Goal: Information Seeking & Learning: Learn about a topic

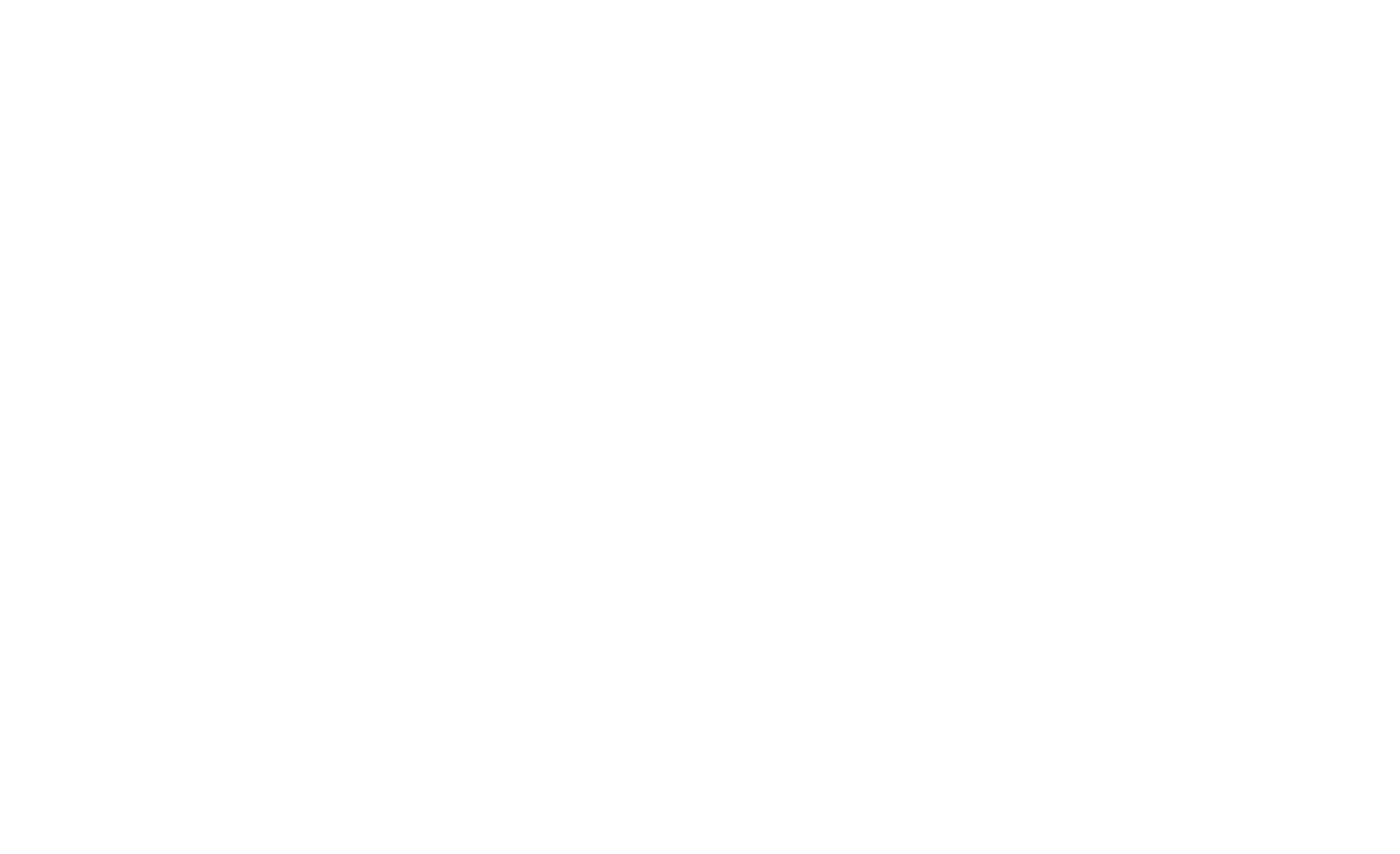
select select "Song"
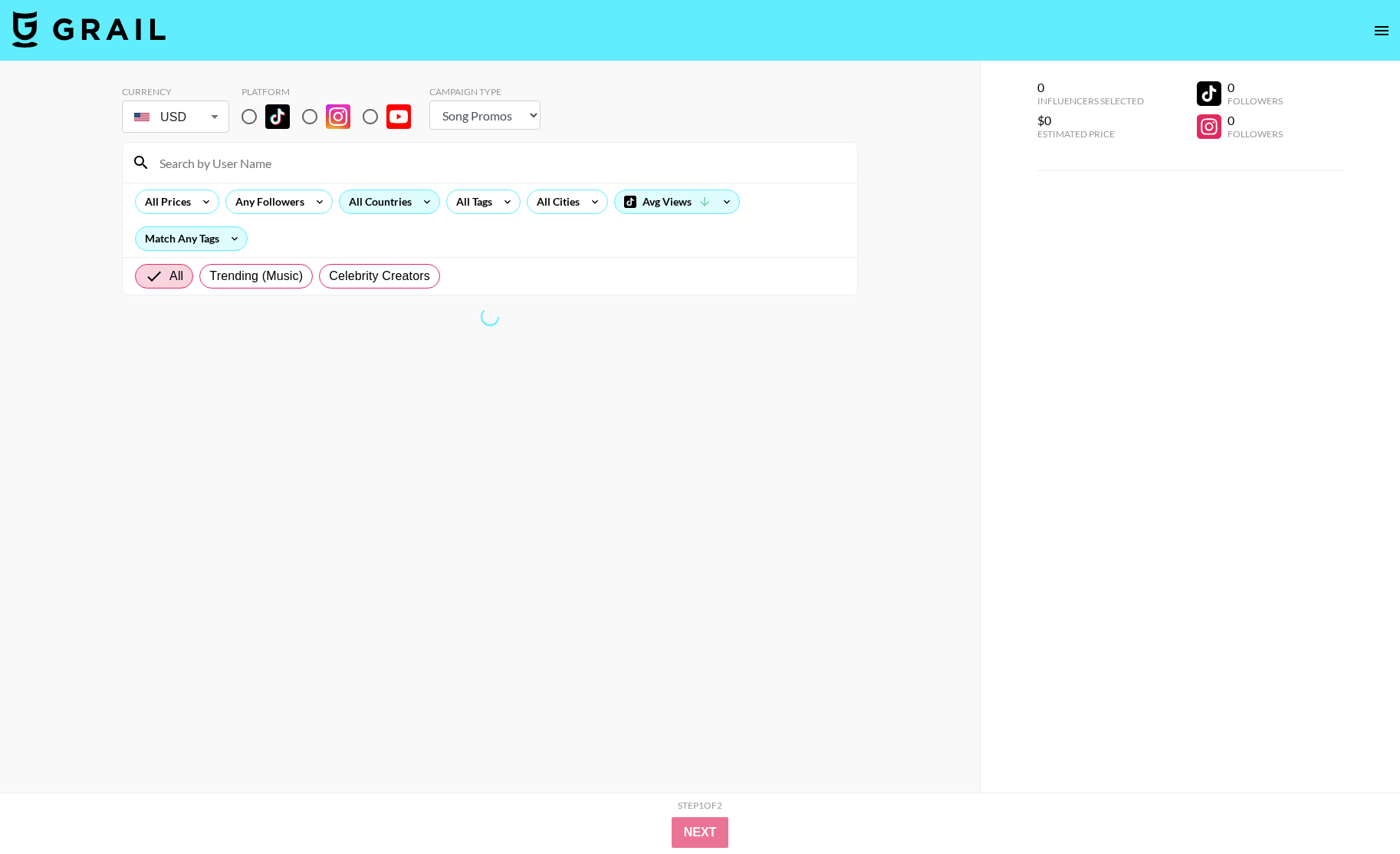
click at [391, 200] on div "All Countries" at bounding box center [376, 201] width 75 height 23
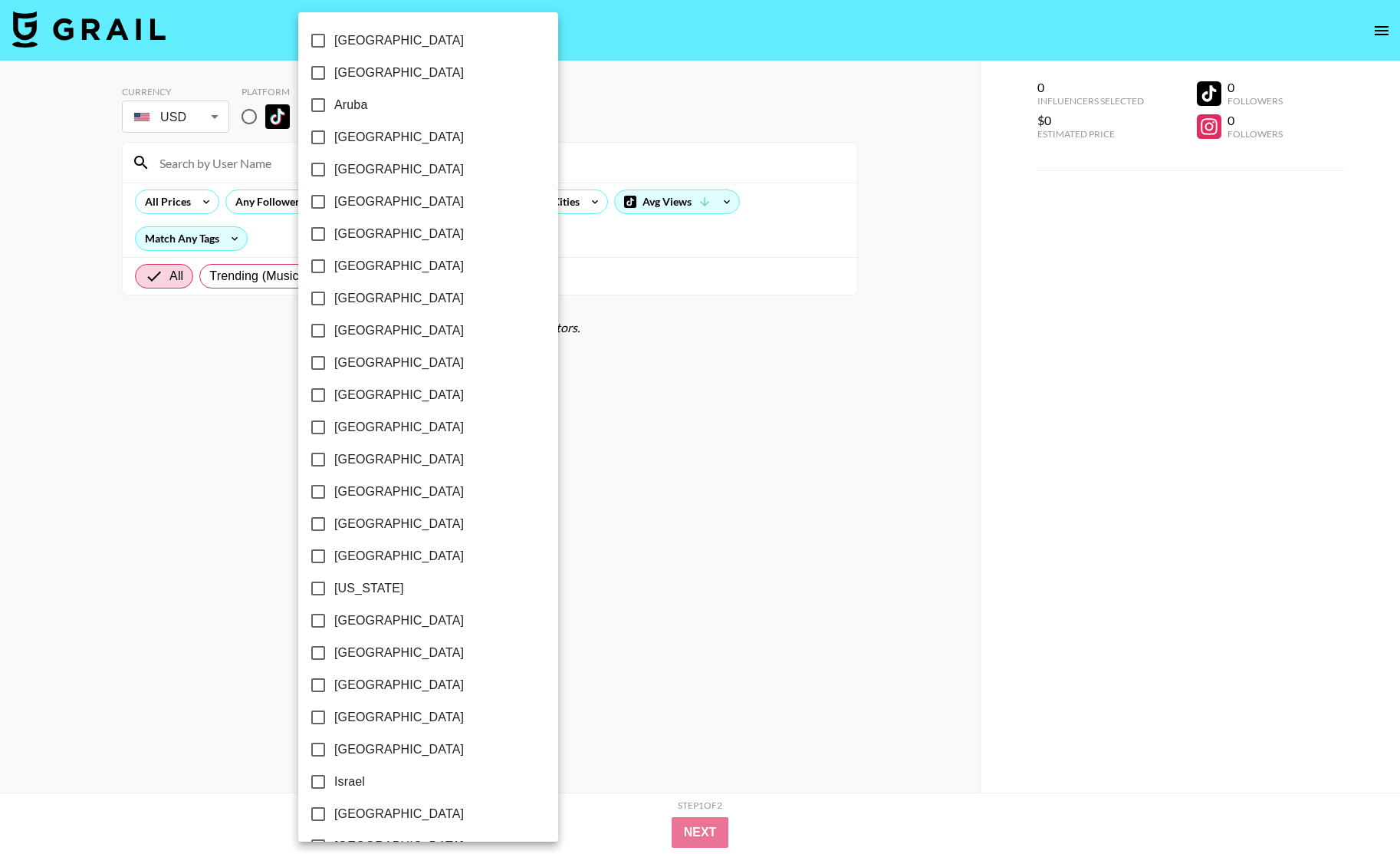
scroll to position [935, 0]
click at [394, 738] on label "[GEOGRAPHIC_DATA]" at bounding box center [418, 749] width 232 height 32
click at [335, 738] on input "[GEOGRAPHIC_DATA]" at bounding box center [319, 749] width 32 height 32
checkbox input "true"
click at [596, 244] on div at bounding box center [700, 427] width 1400 height 854
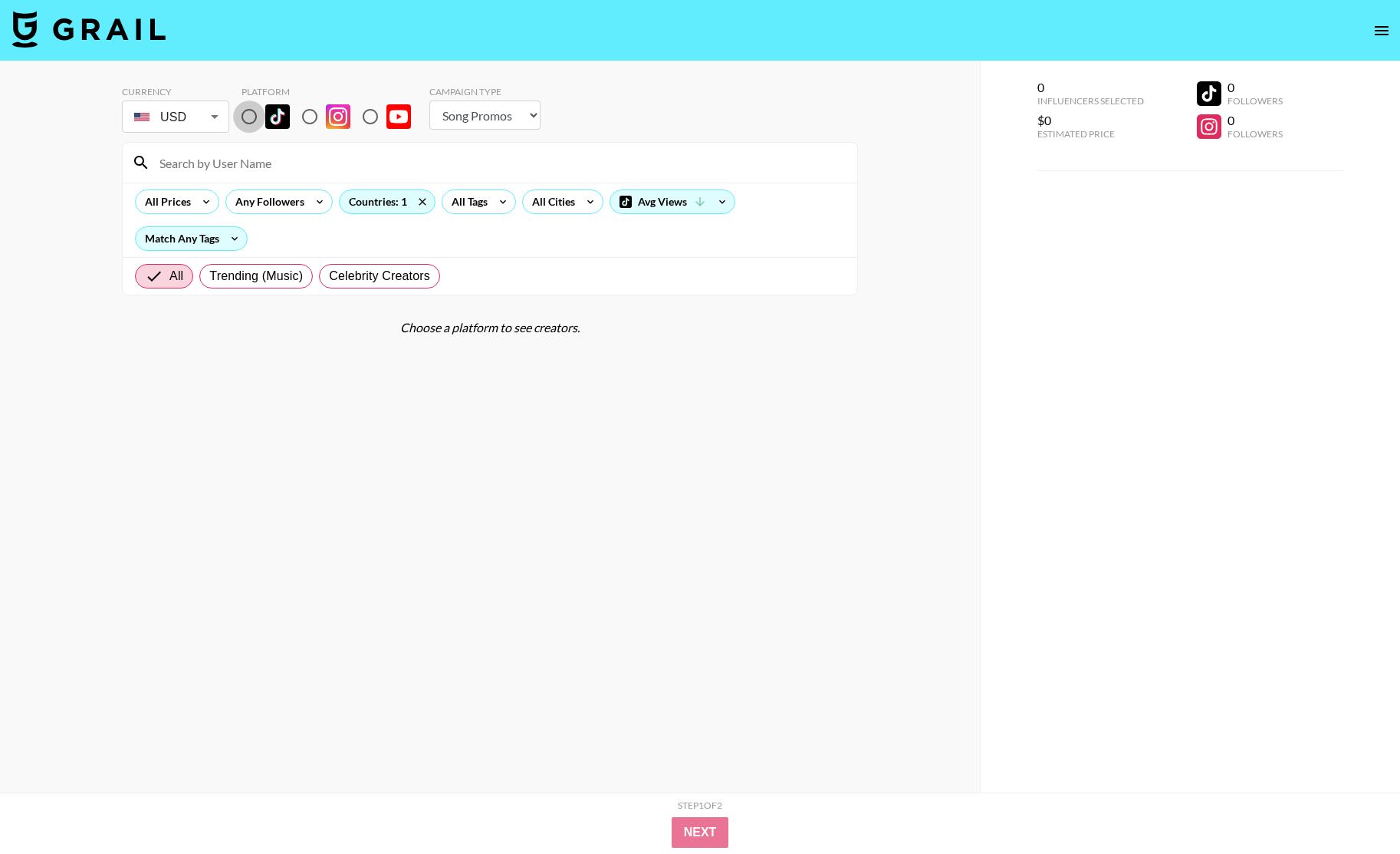
click at [251, 112] on input "radio" at bounding box center [250, 116] width 32 height 32
radio input "true"
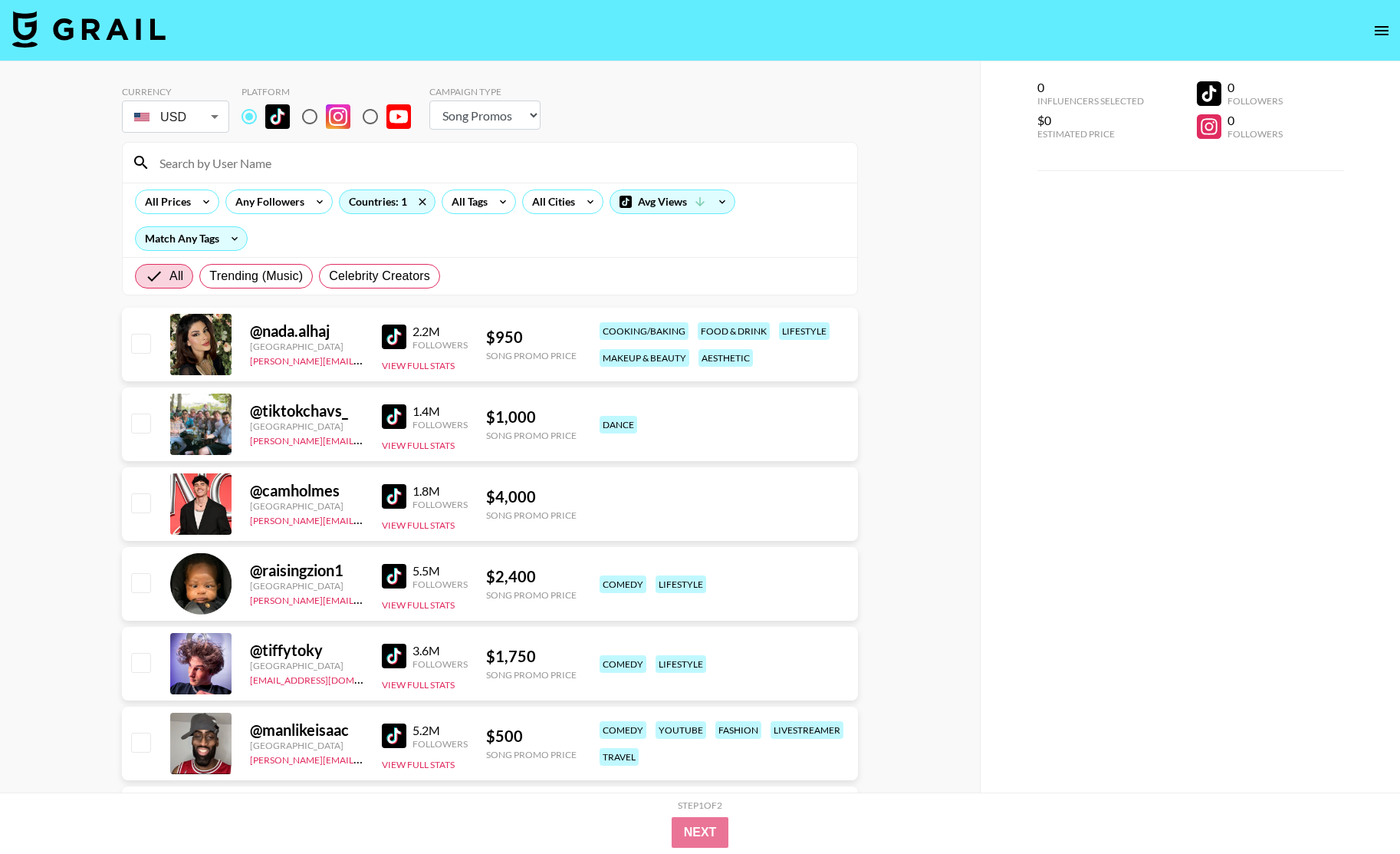
click at [477, 105] on select "Choose Type... Song Promos Brand Promos" at bounding box center [485, 114] width 112 height 29
select select "Brand"
click at [429, 100] on select "Choose Type... Song Promos Brand Promos" at bounding box center [485, 114] width 112 height 29
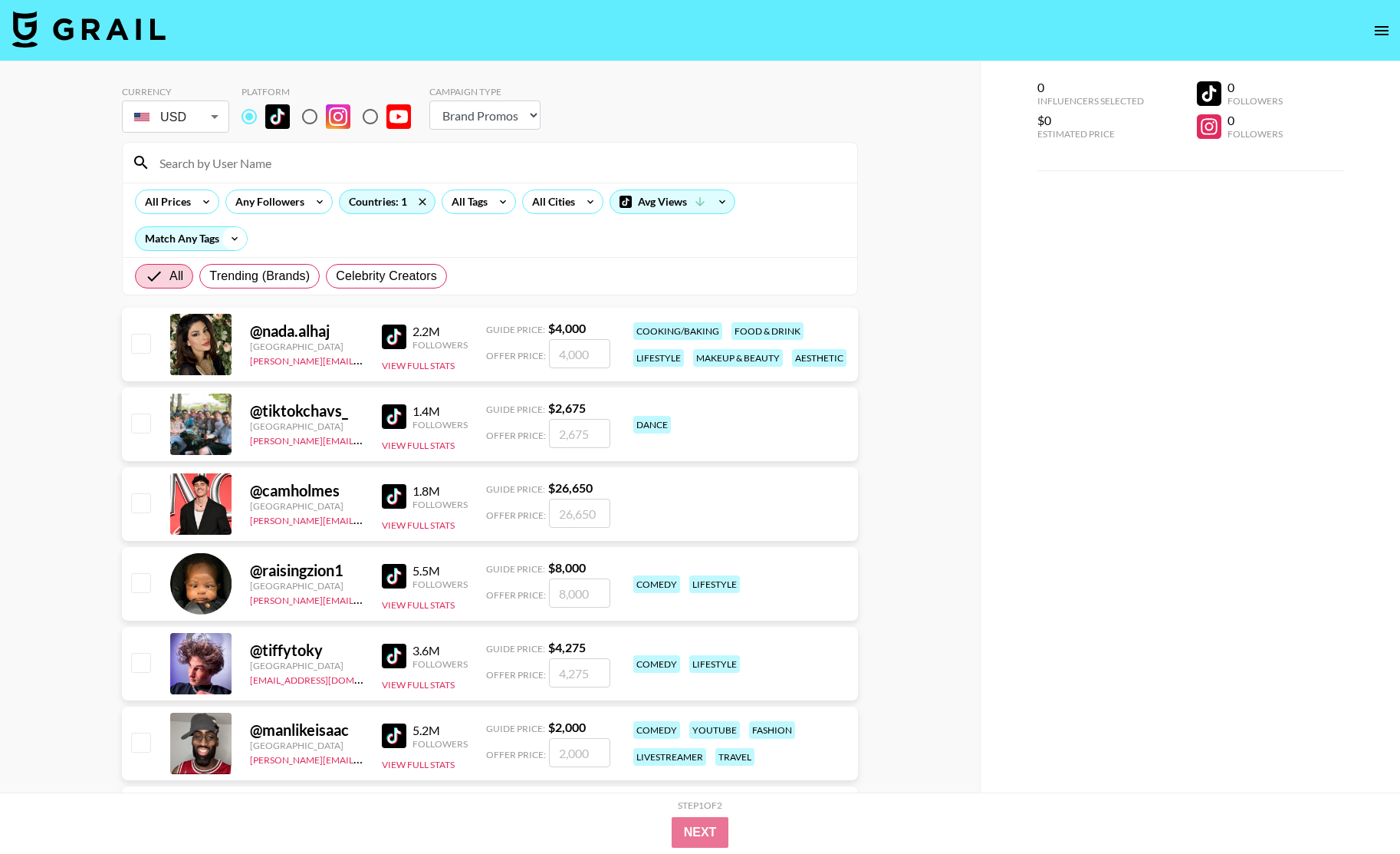
click at [228, 236] on icon at bounding box center [234, 238] width 25 height 23
click at [228, 236] on div at bounding box center [700, 427] width 1400 height 854
click at [487, 203] on div "All Tags" at bounding box center [466, 201] width 48 height 23
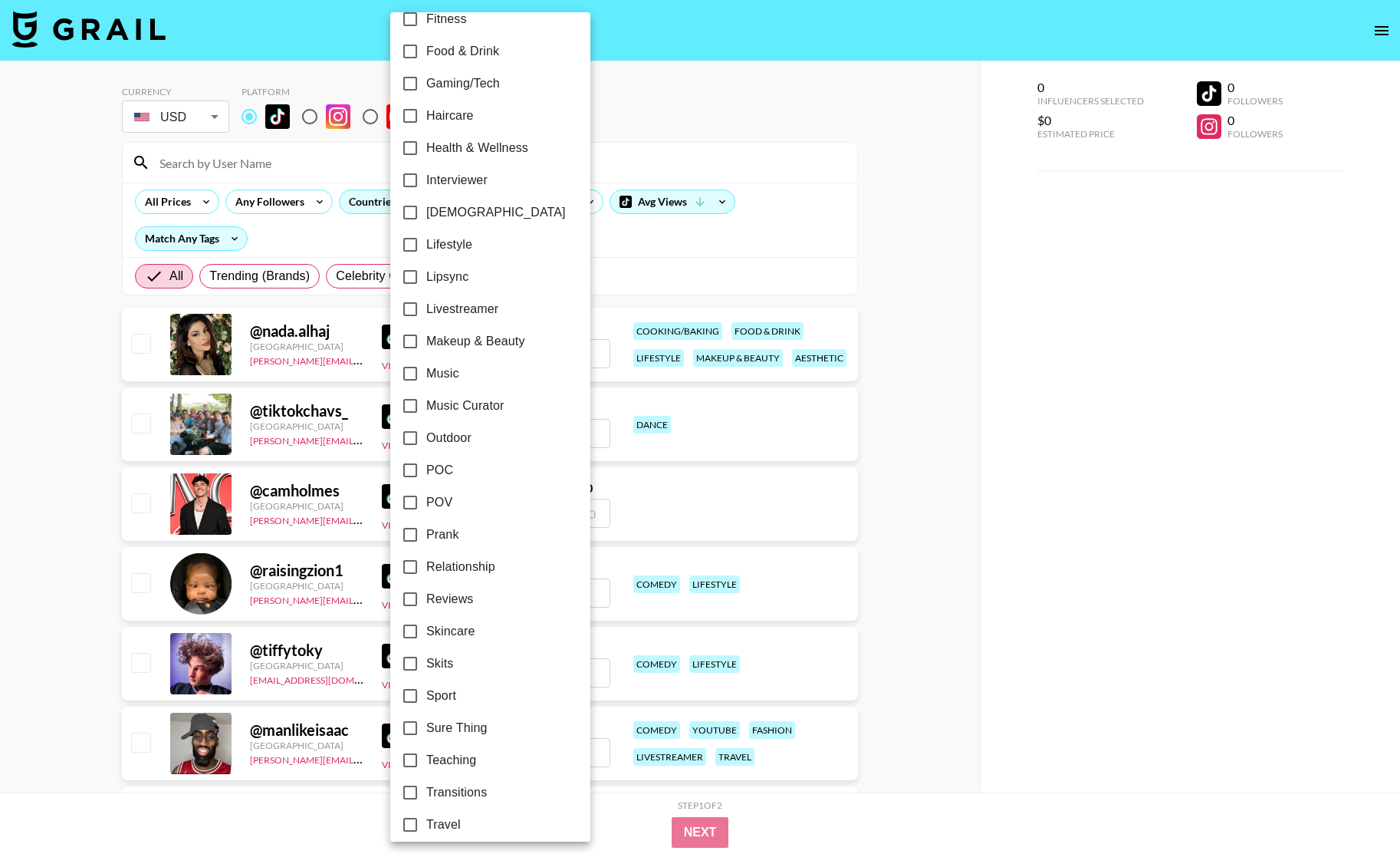
scroll to position [574, 0]
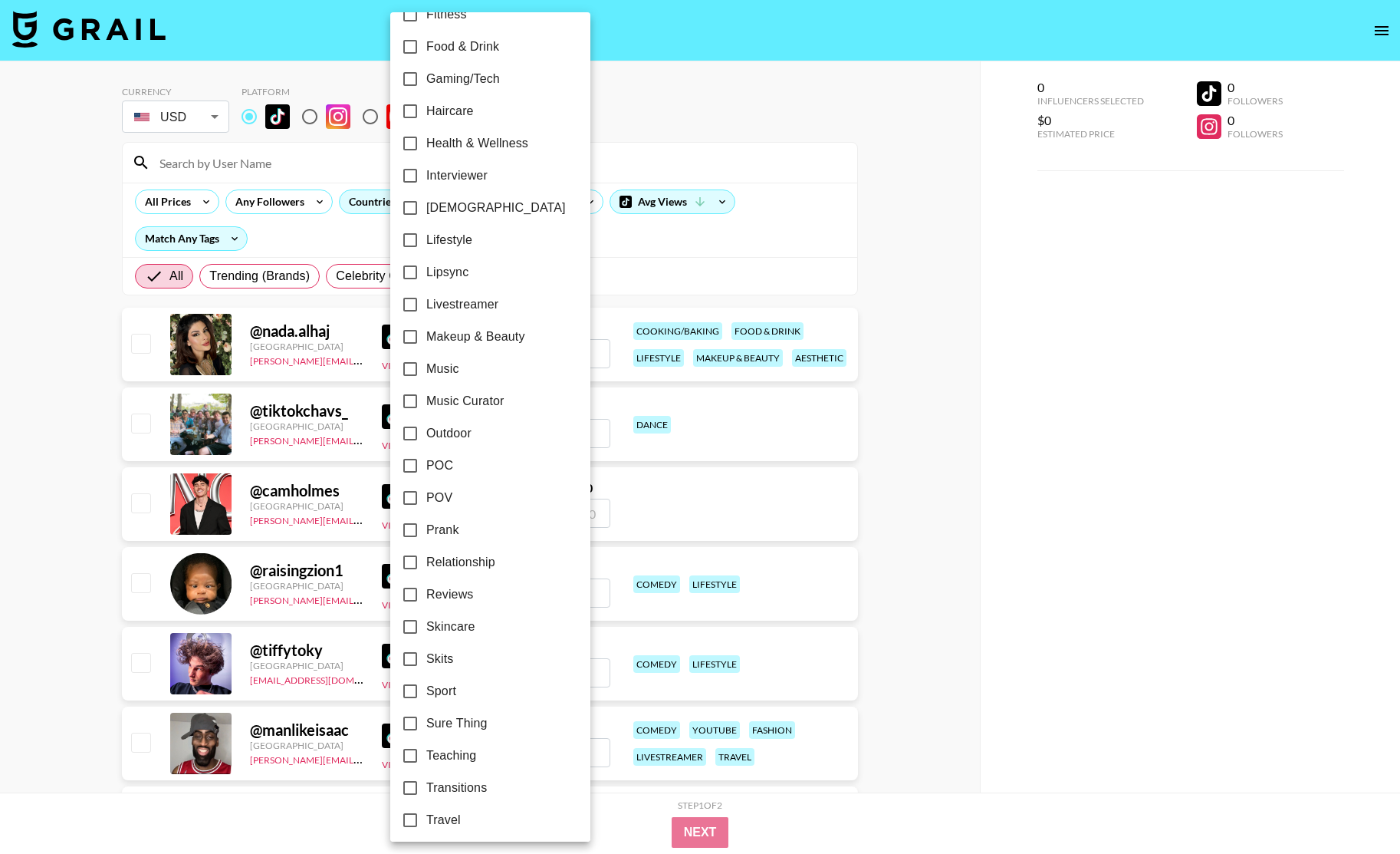
click at [441, 235] on span "Lifestyle" at bounding box center [449, 239] width 46 height 18
click at [426, 235] on input "Lifestyle" at bounding box center [410, 240] width 32 height 32
checkbox input "true"
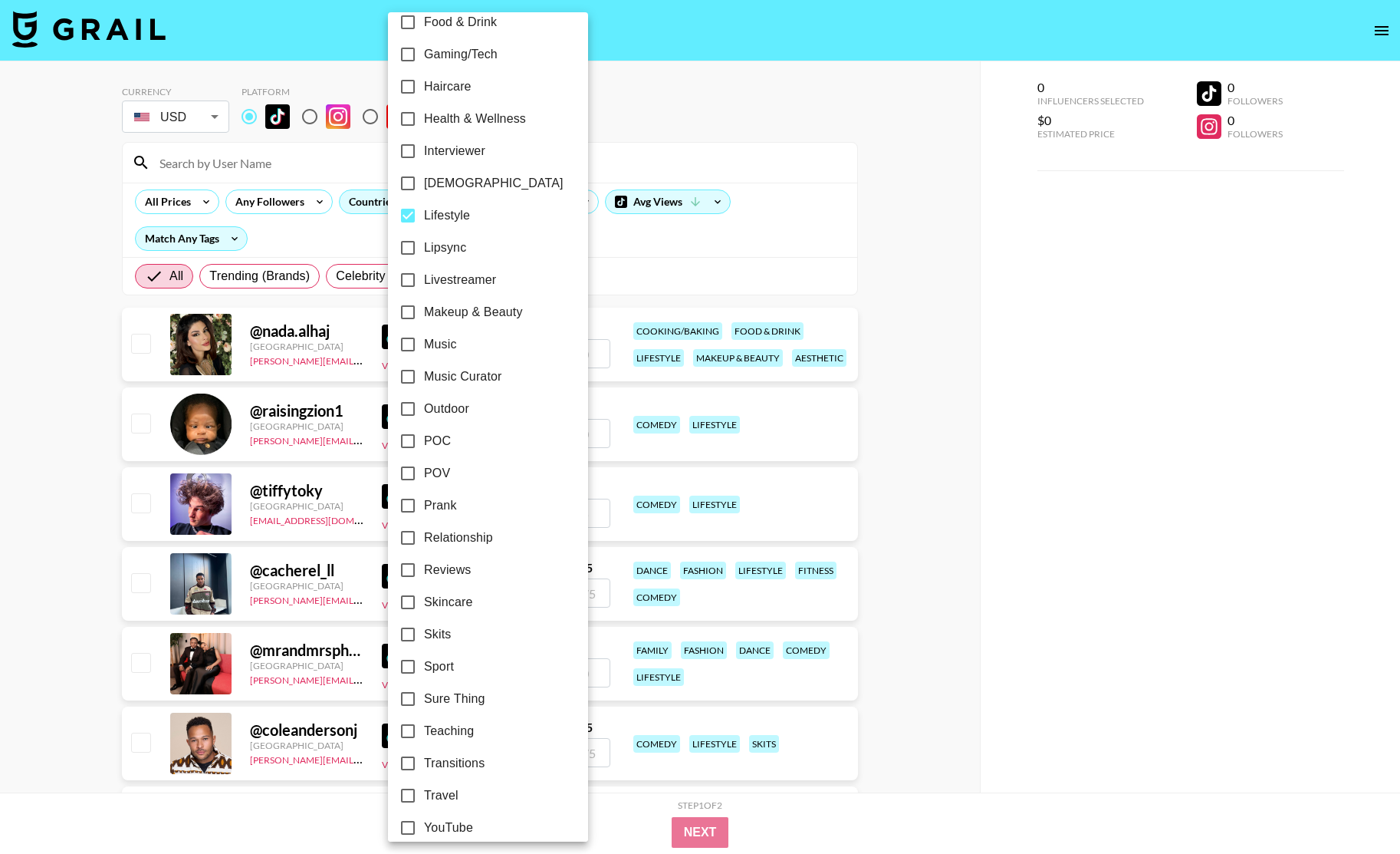
scroll to position [613, 0]
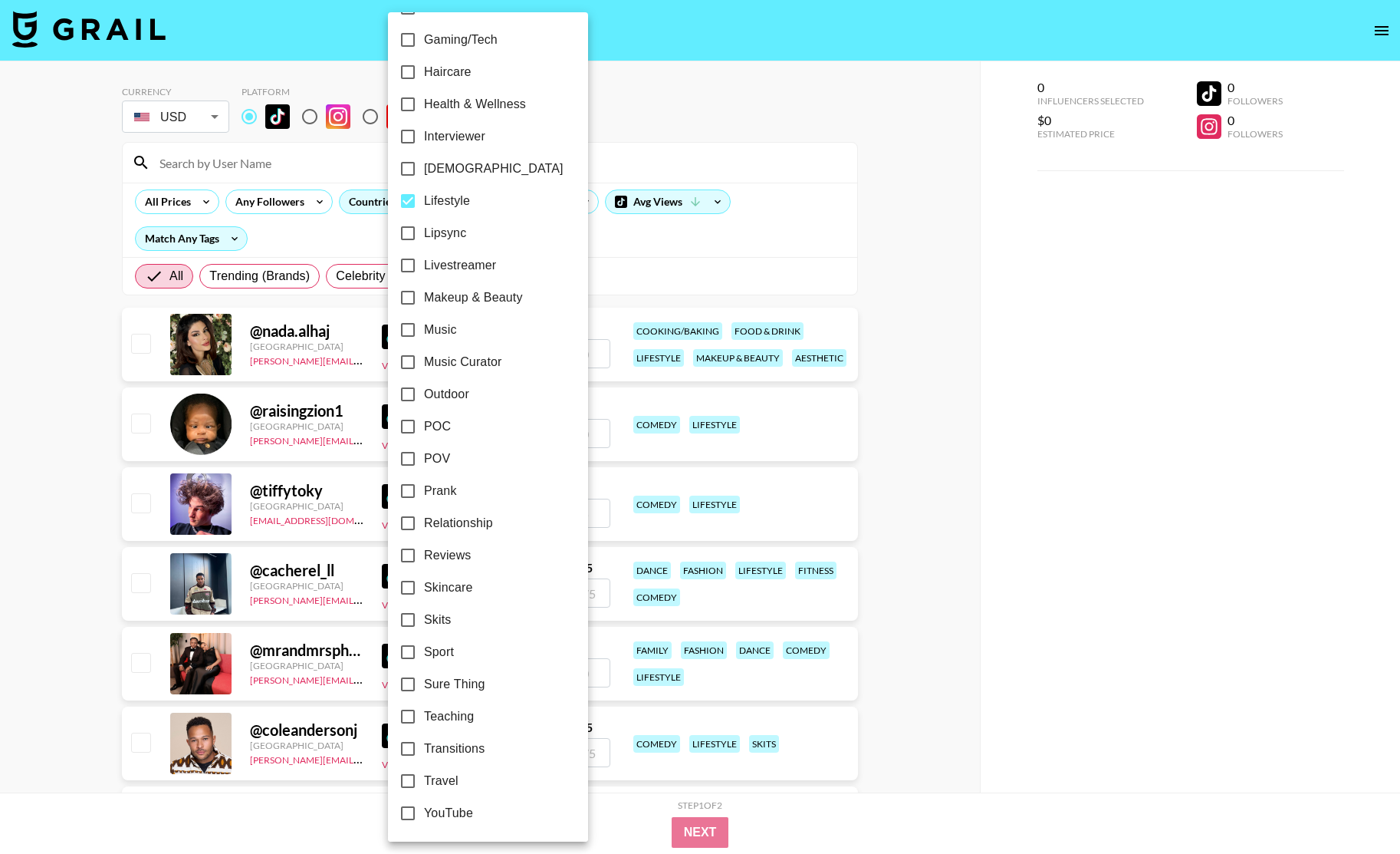
click at [914, 456] on div at bounding box center [700, 427] width 1400 height 854
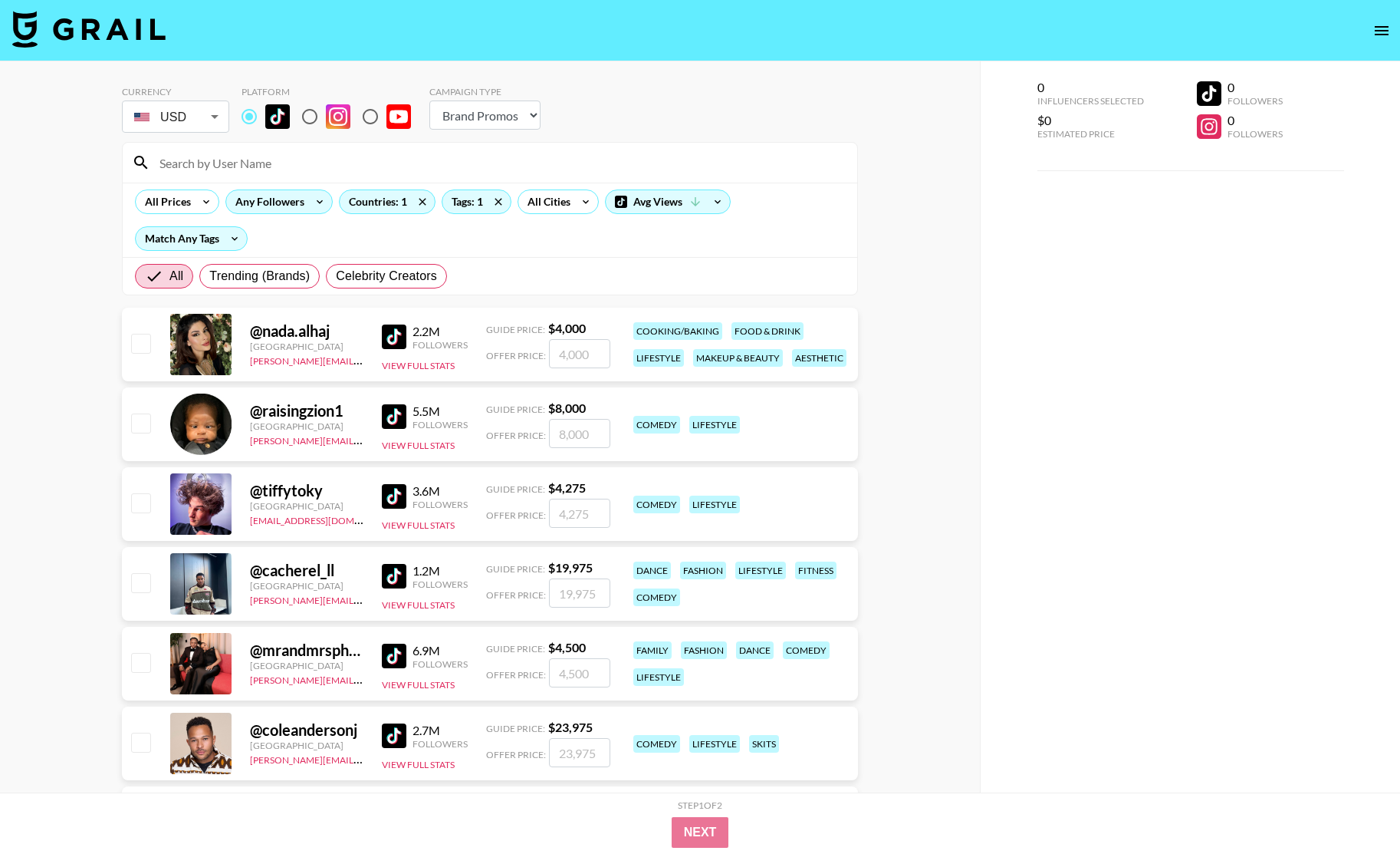
click at [269, 201] on div "Any Followers" at bounding box center [267, 201] width 81 height 23
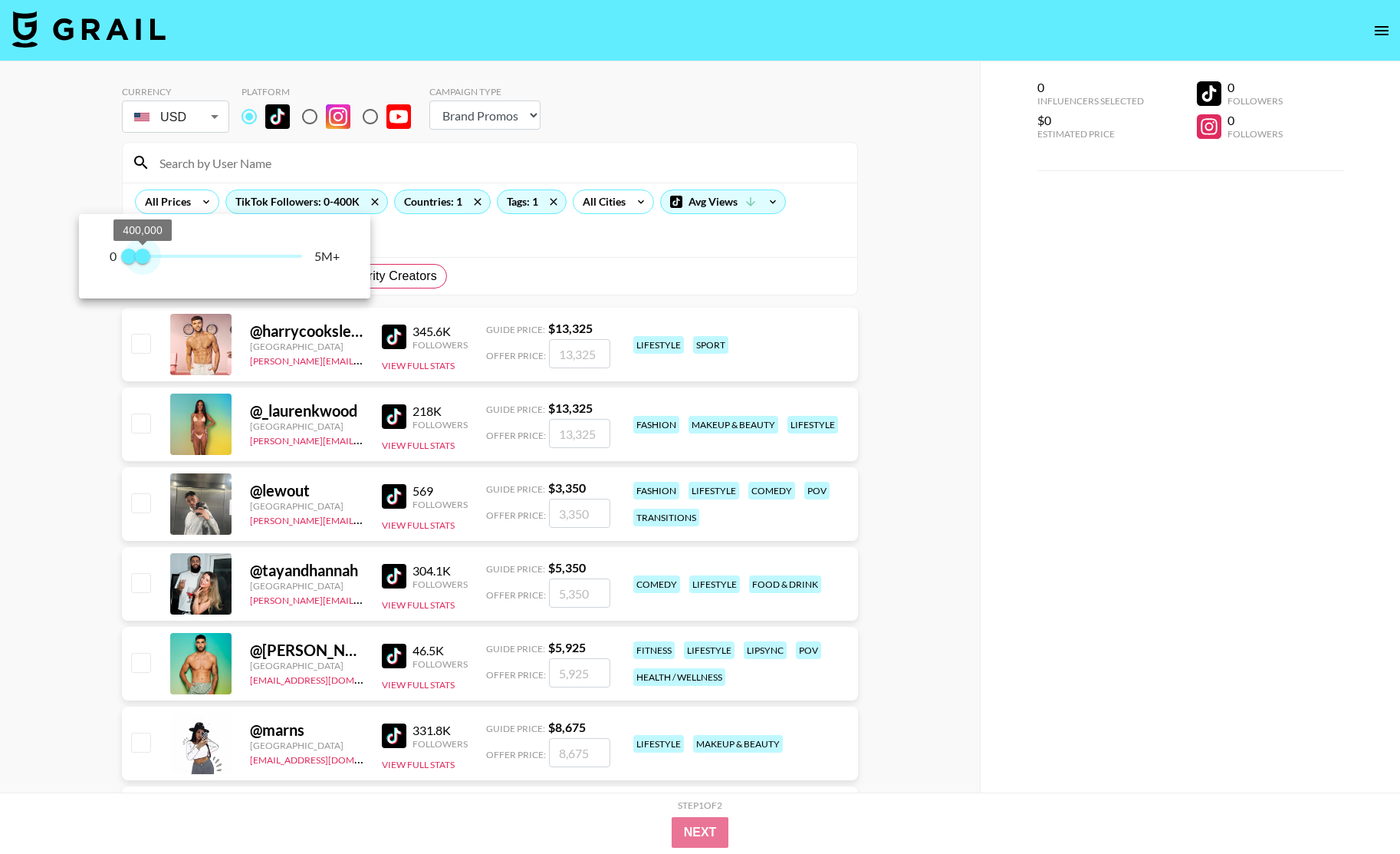
type input "300000"
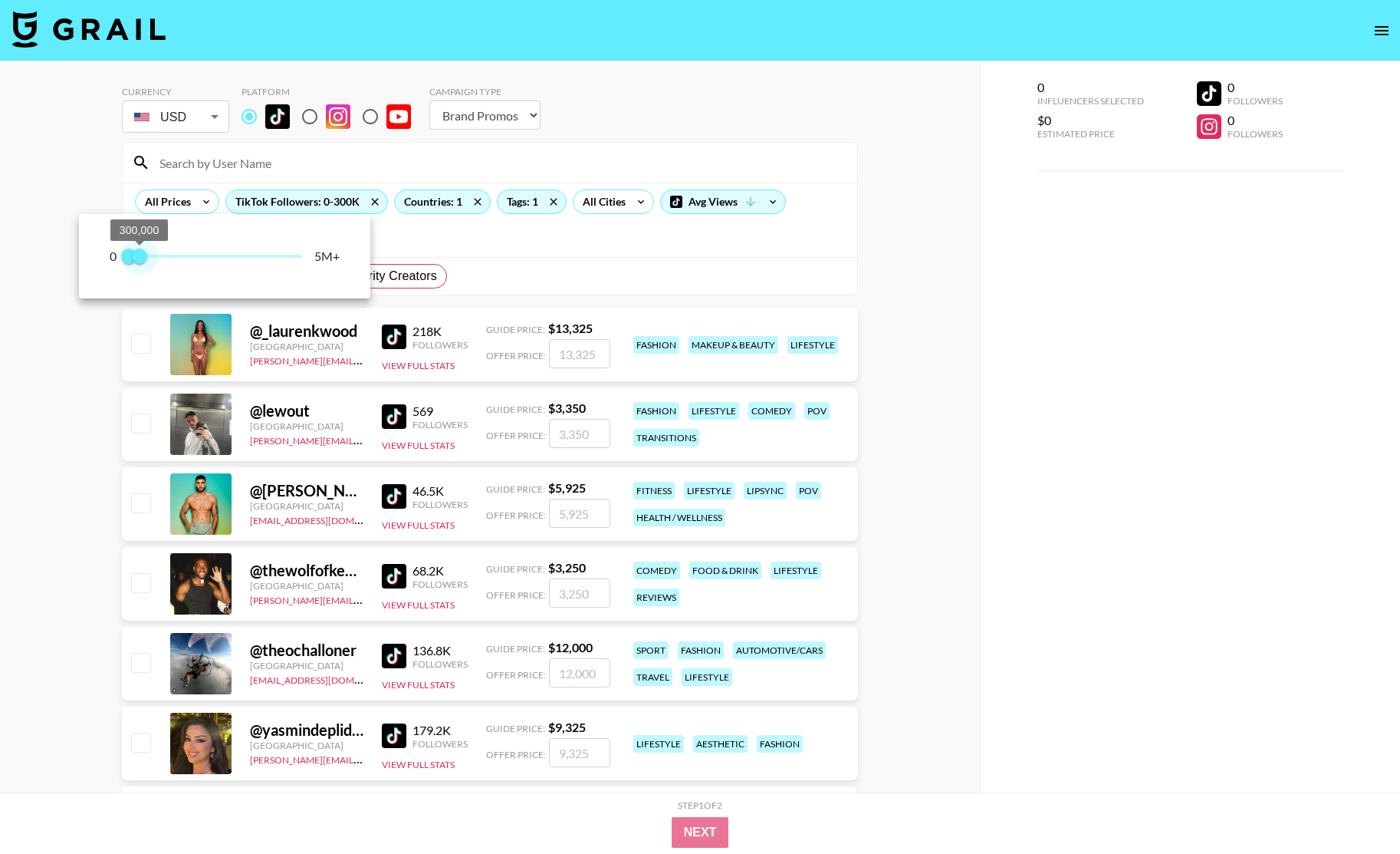
drag, startPoint x: 305, startPoint y: 254, endPoint x: 139, endPoint y: 273, distance: 167.1
click at [140, 273] on div "0 0 300,000 5M+" at bounding box center [225, 255] width 291 height 84
click at [508, 293] on div at bounding box center [700, 427] width 1400 height 854
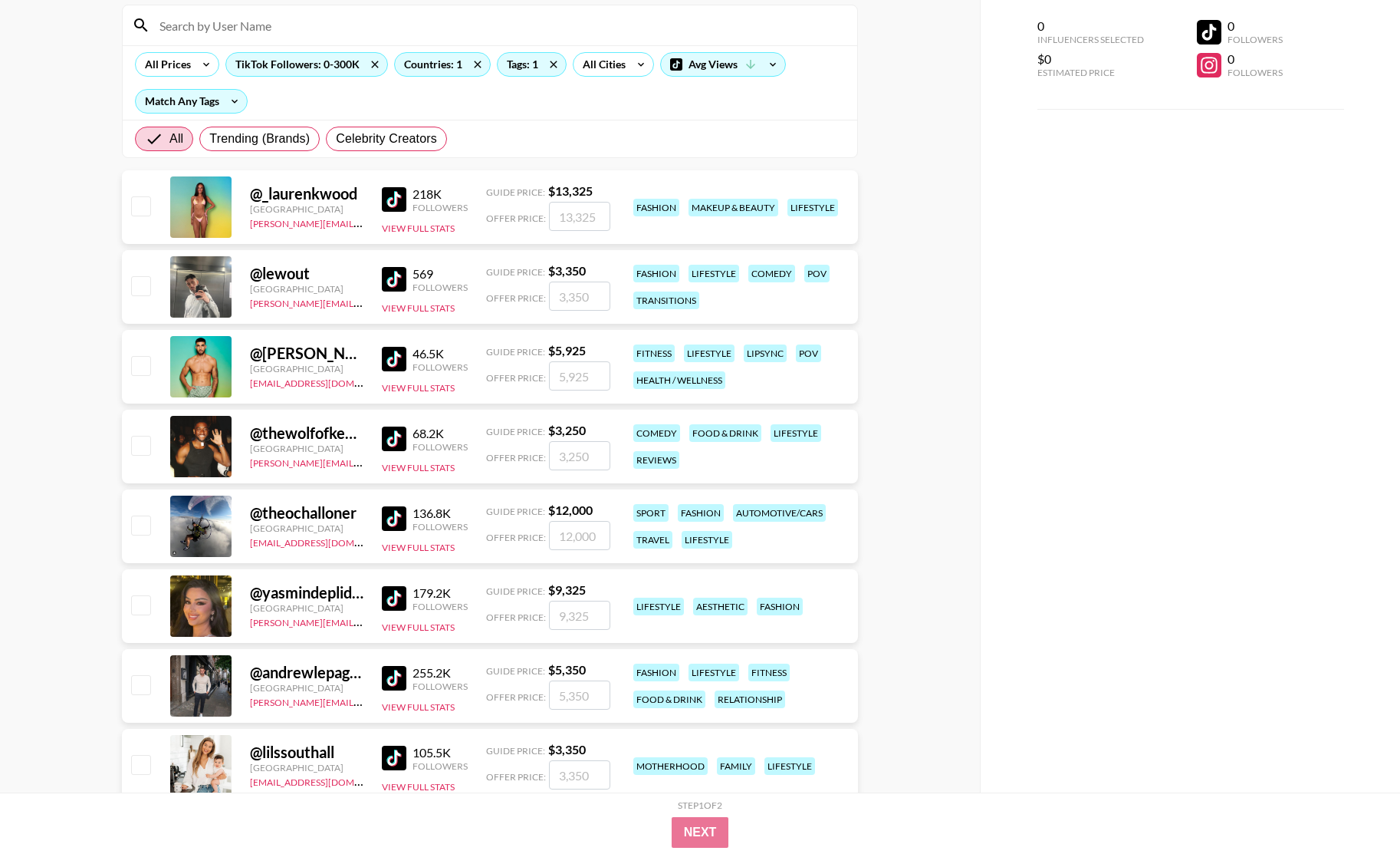
scroll to position [140, 0]
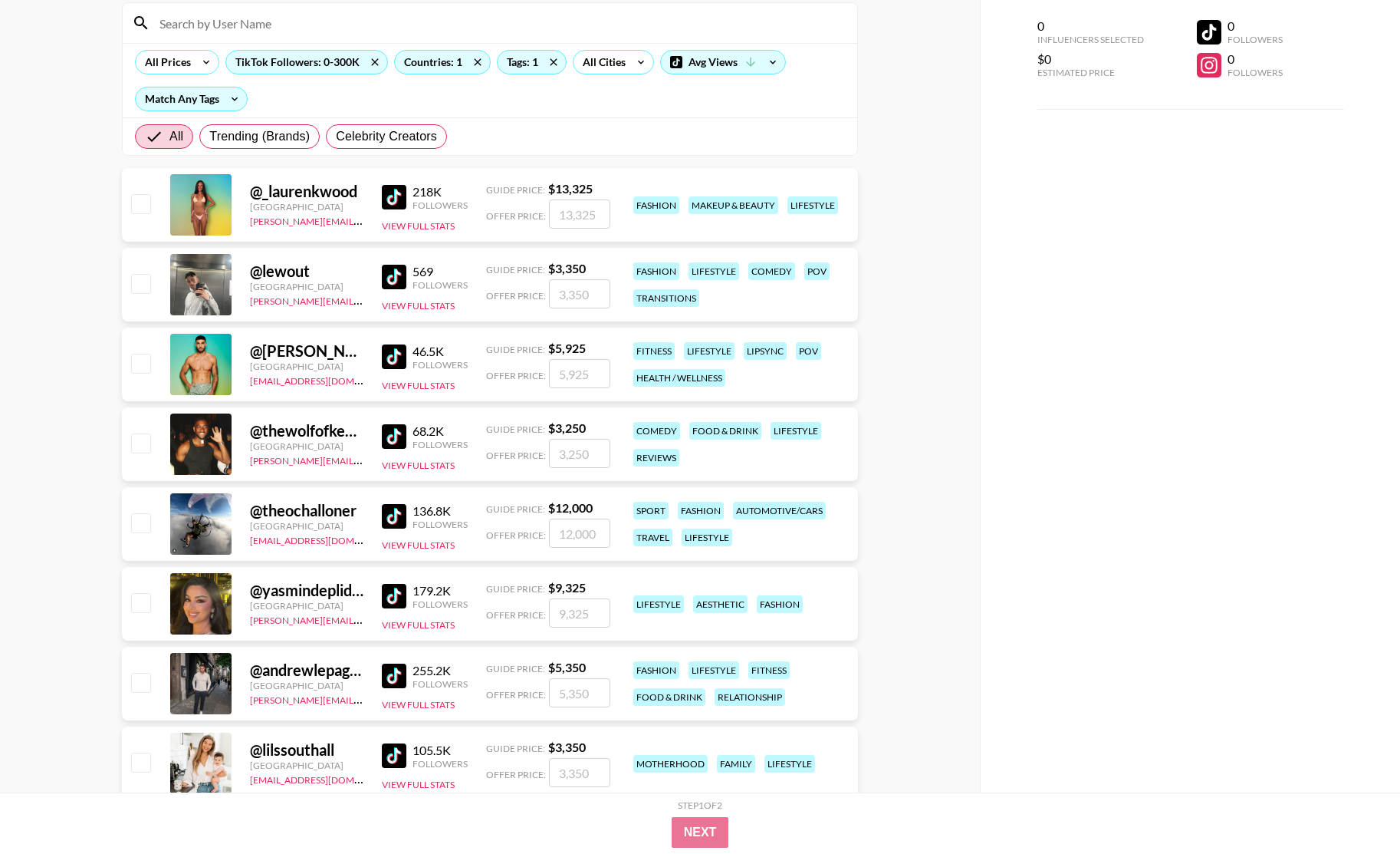
click at [396, 434] on img at bounding box center [394, 437] width 25 height 25
click at [299, 431] on div "@ thewolfofkentlive" at bounding box center [306, 430] width 113 height 19
click at [290, 430] on div "@ thewolfofkentlive" at bounding box center [306, 430] width 113 height 19
copy div "thewolfofkentlive"
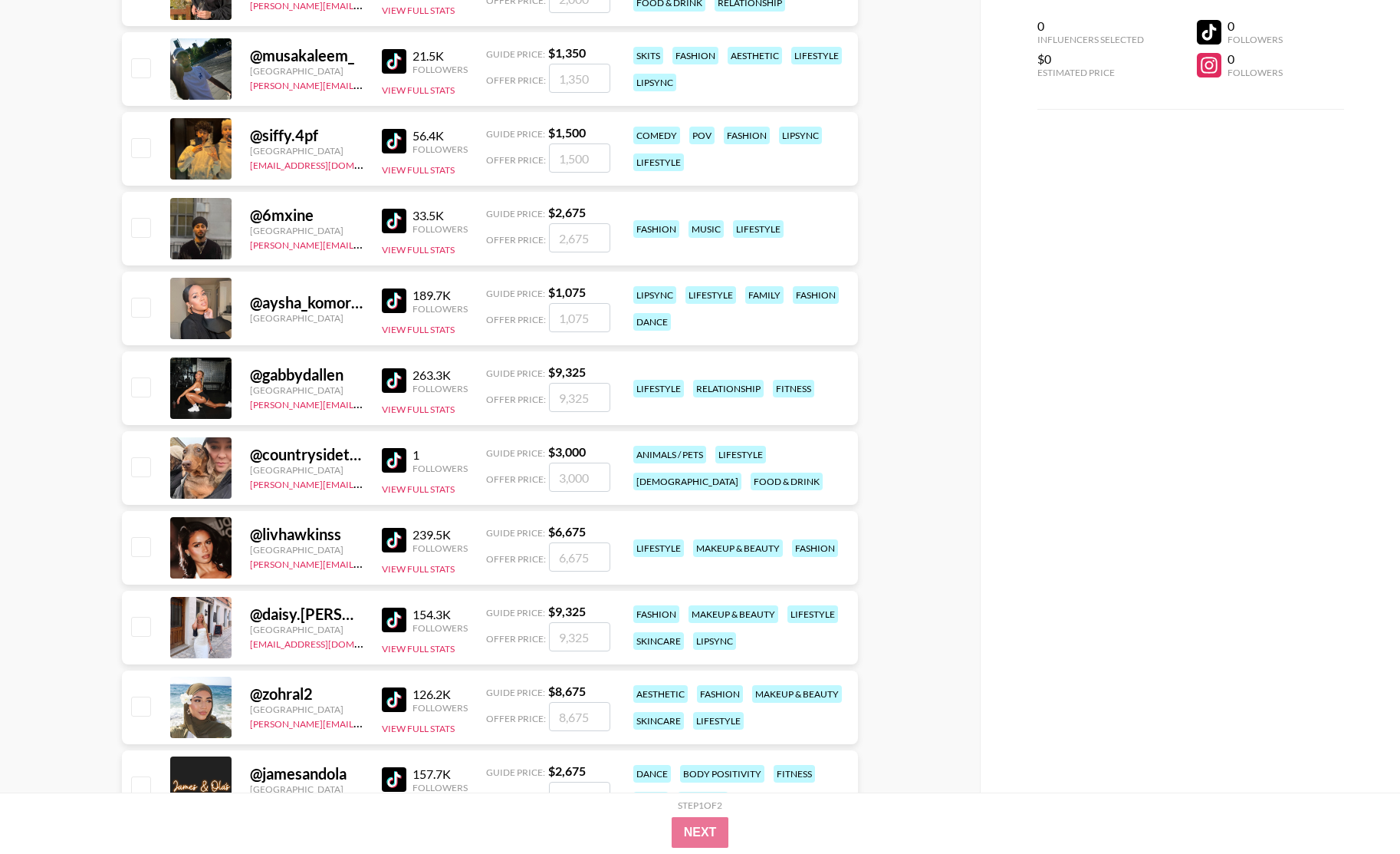
scroll to position [1394, 0]
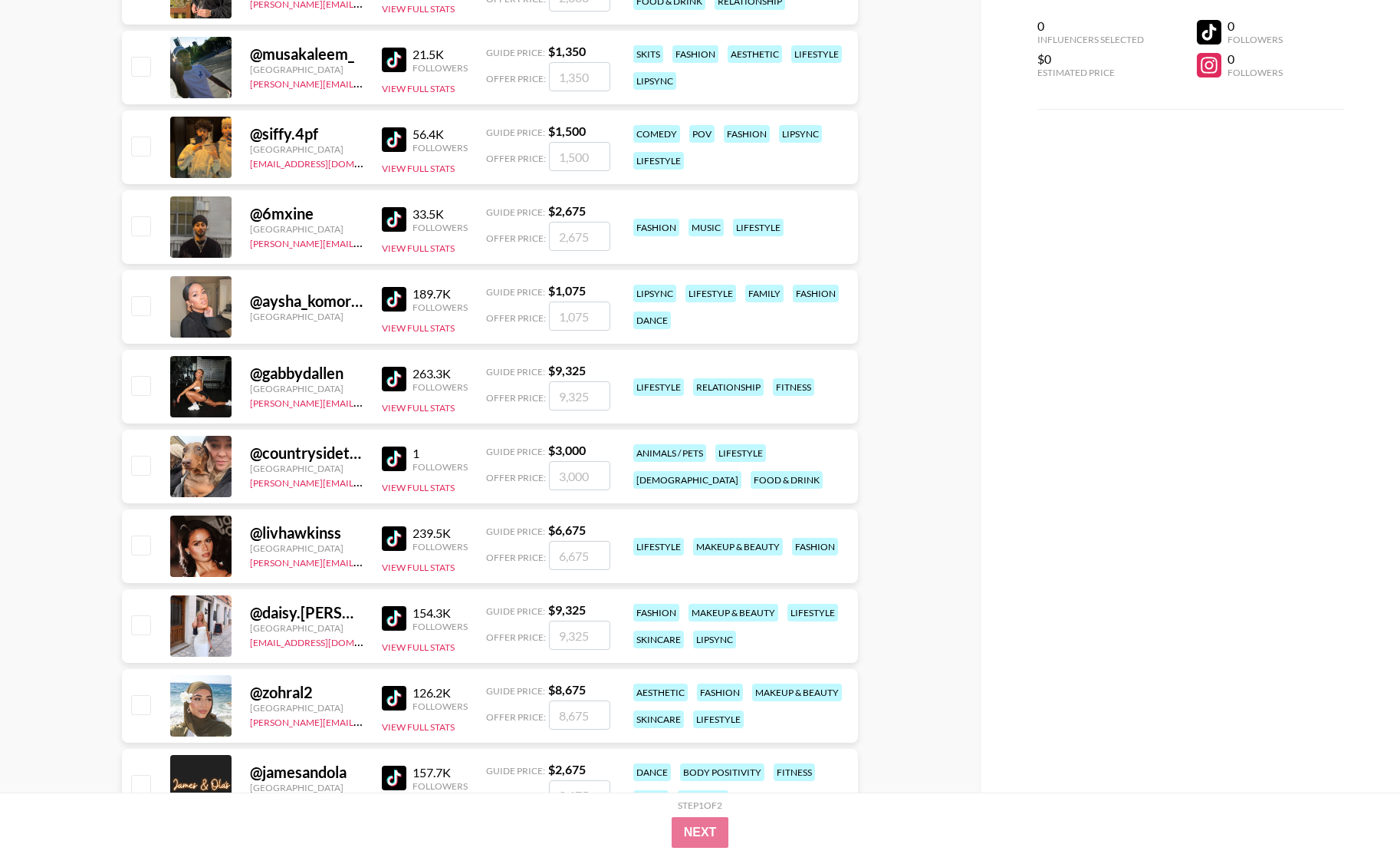
click at [399, 297] on img at bounding box center [394, 299] width 25 height 25
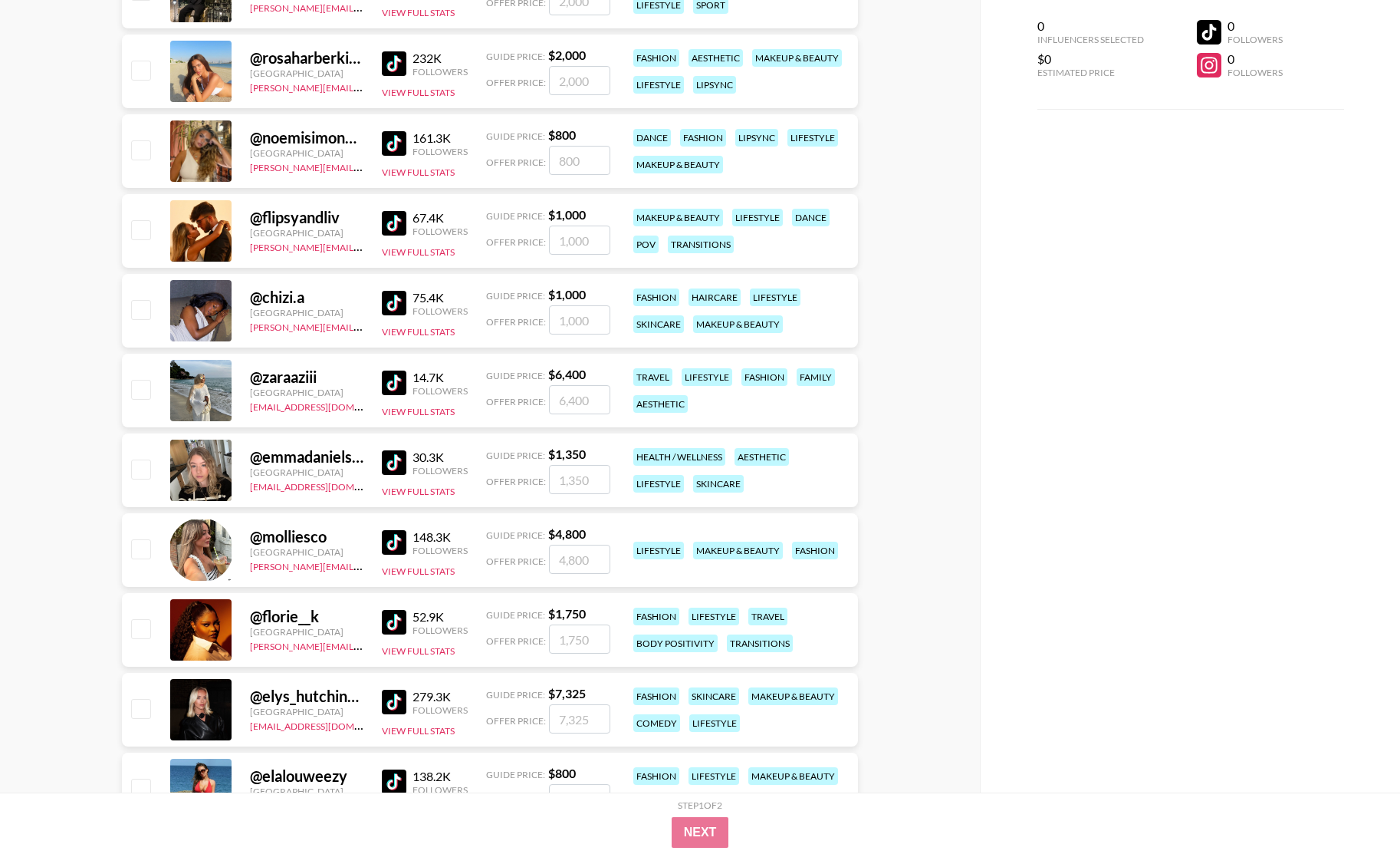
scroll to position [2510, 0]
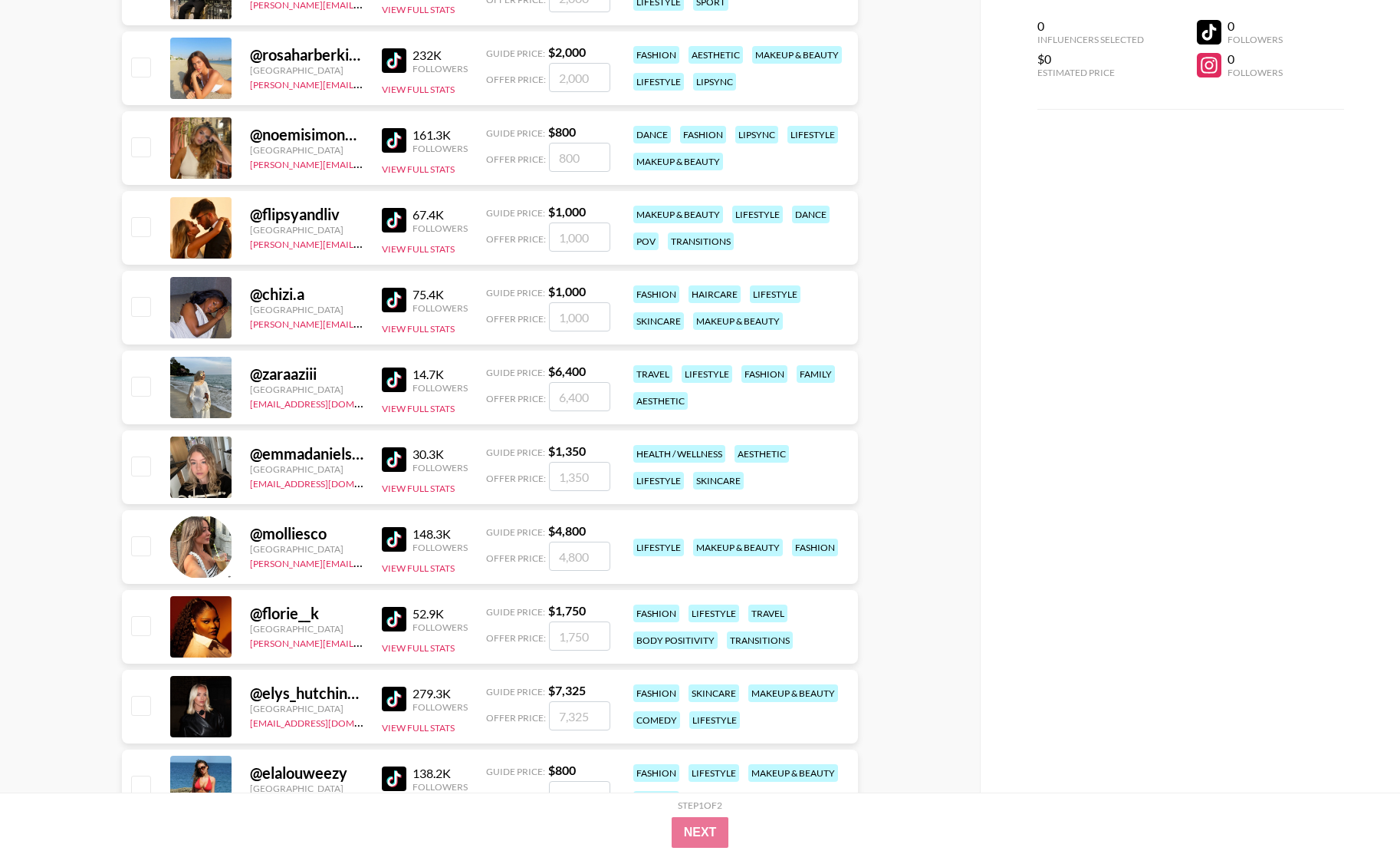
click at [396, 300] on img at bounding box center [394, 300] width 25 height 25
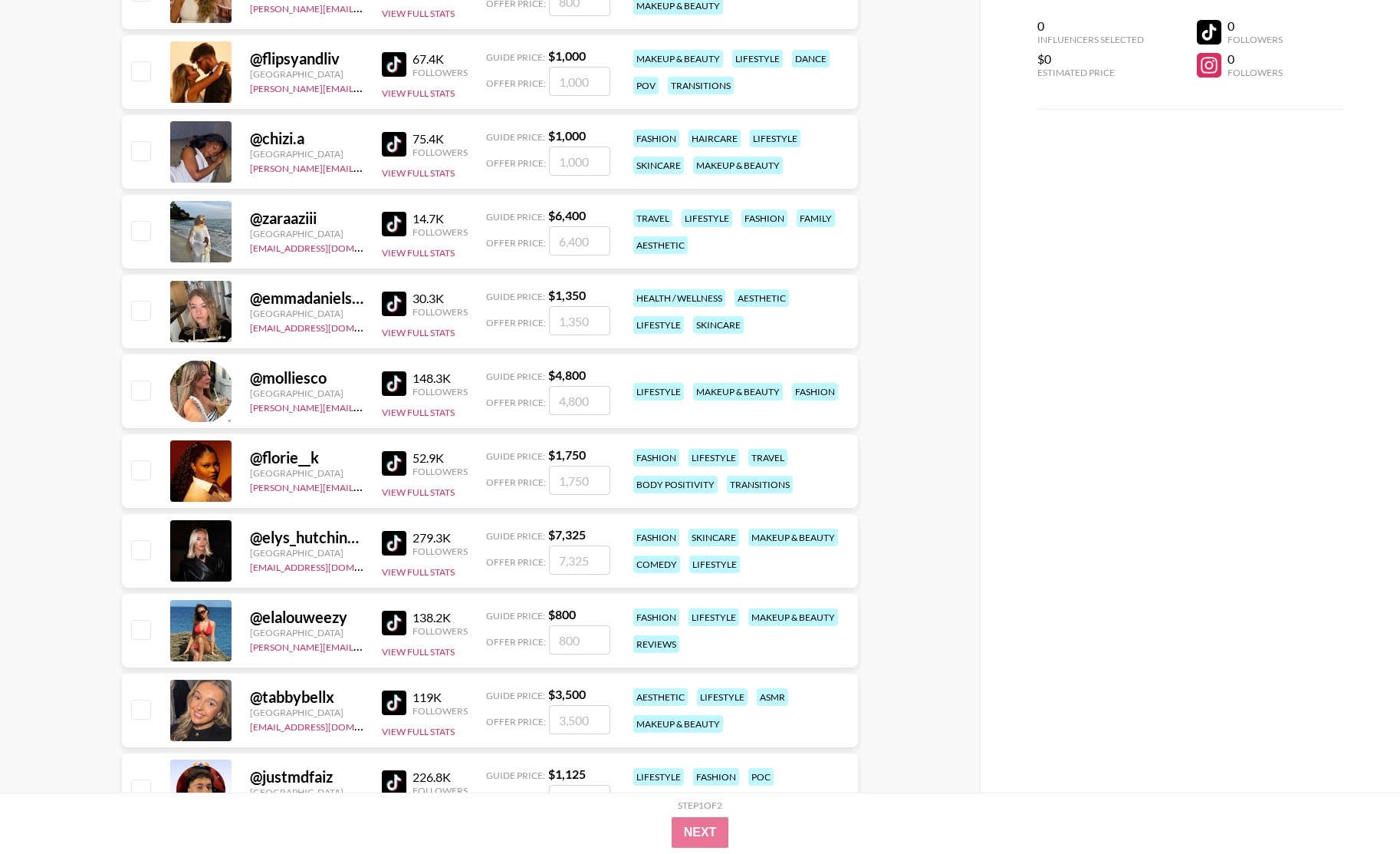
scroll to position [2671, 0]
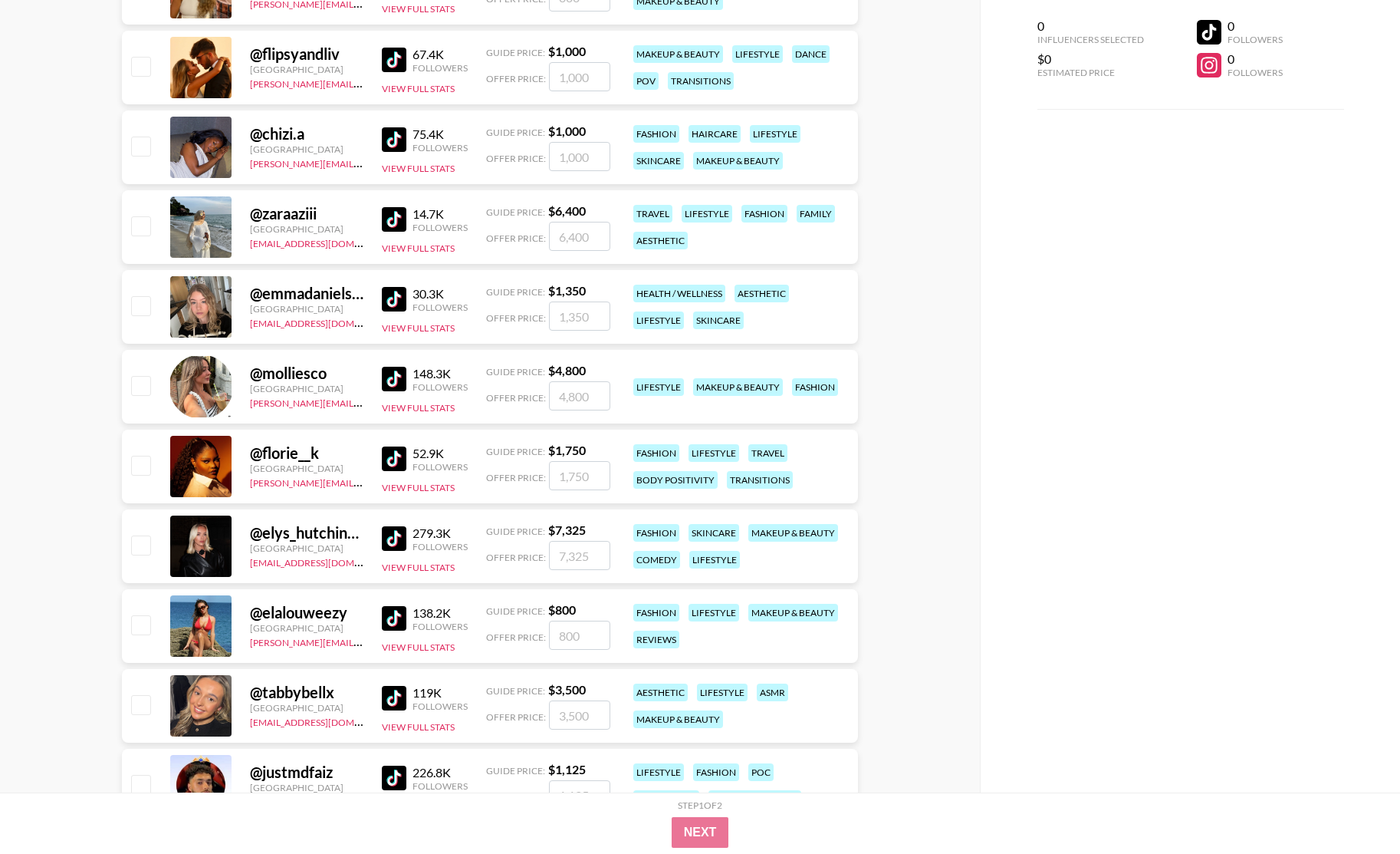
click at [392, 462] on img at bounding box center [394, 459] width 25 height 25
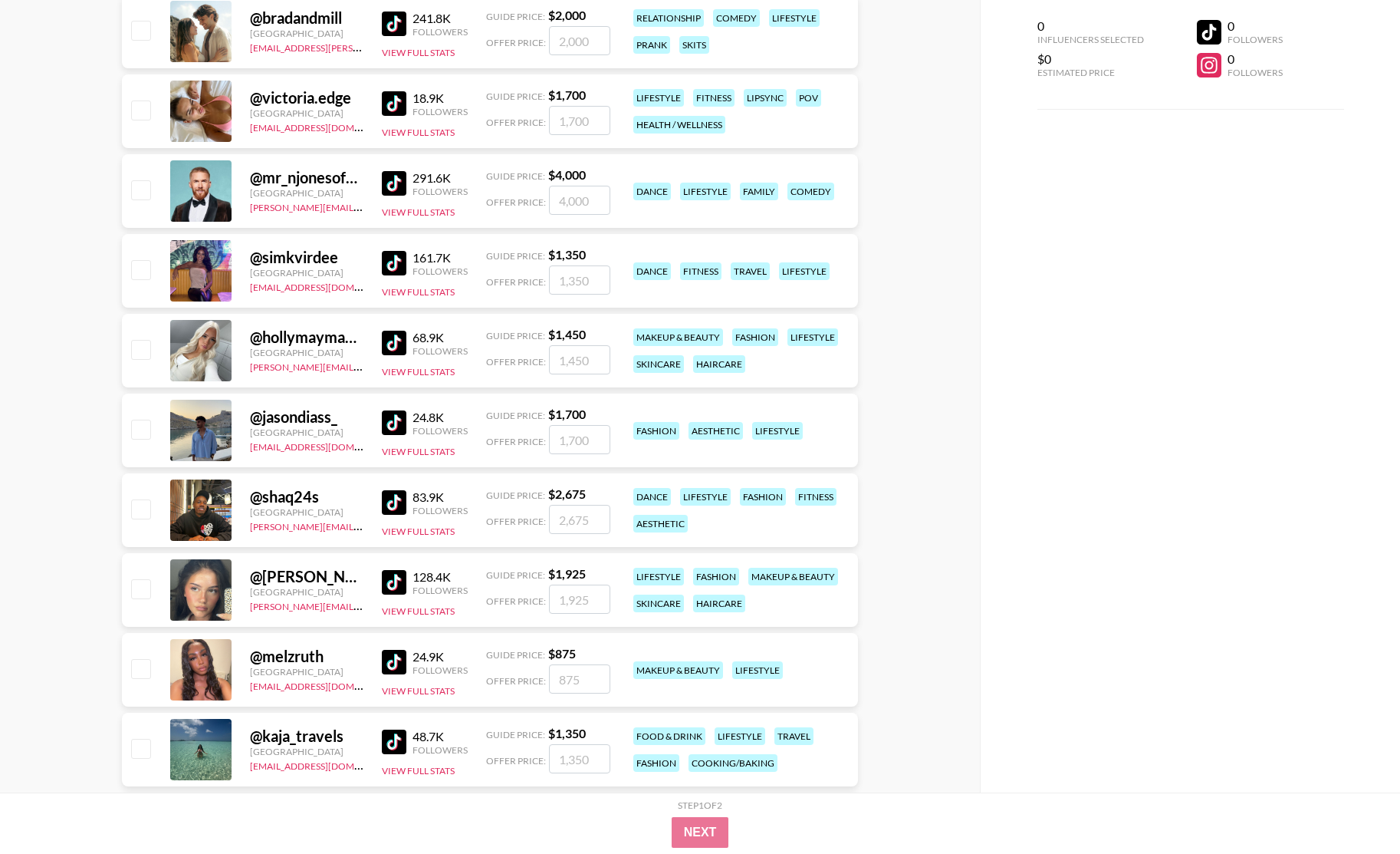
scroll to position [6317, 0]
click at [388, 505] on img at bounding box center [394, 501] width 25 height 25
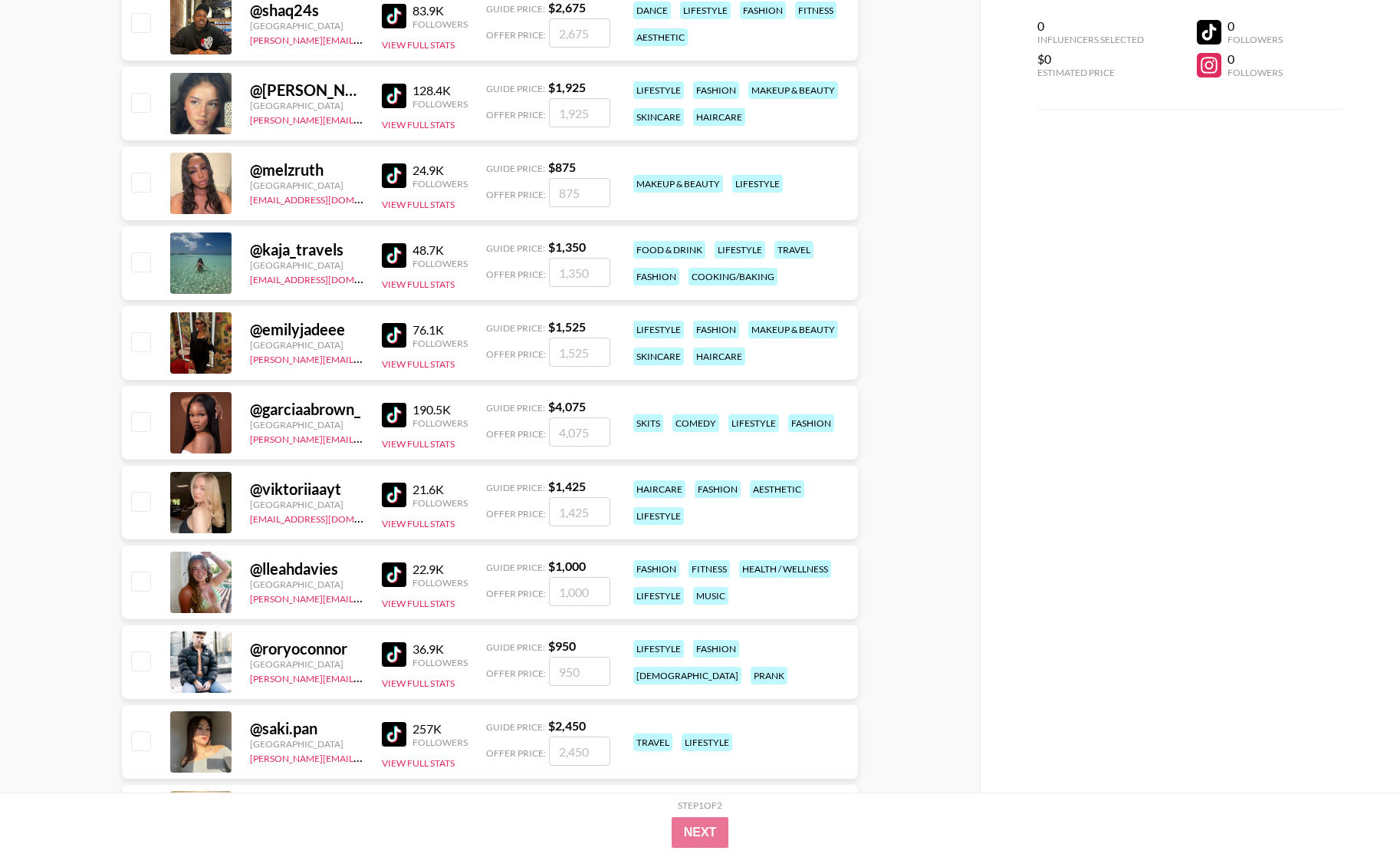
scroll to position [6808, 0]
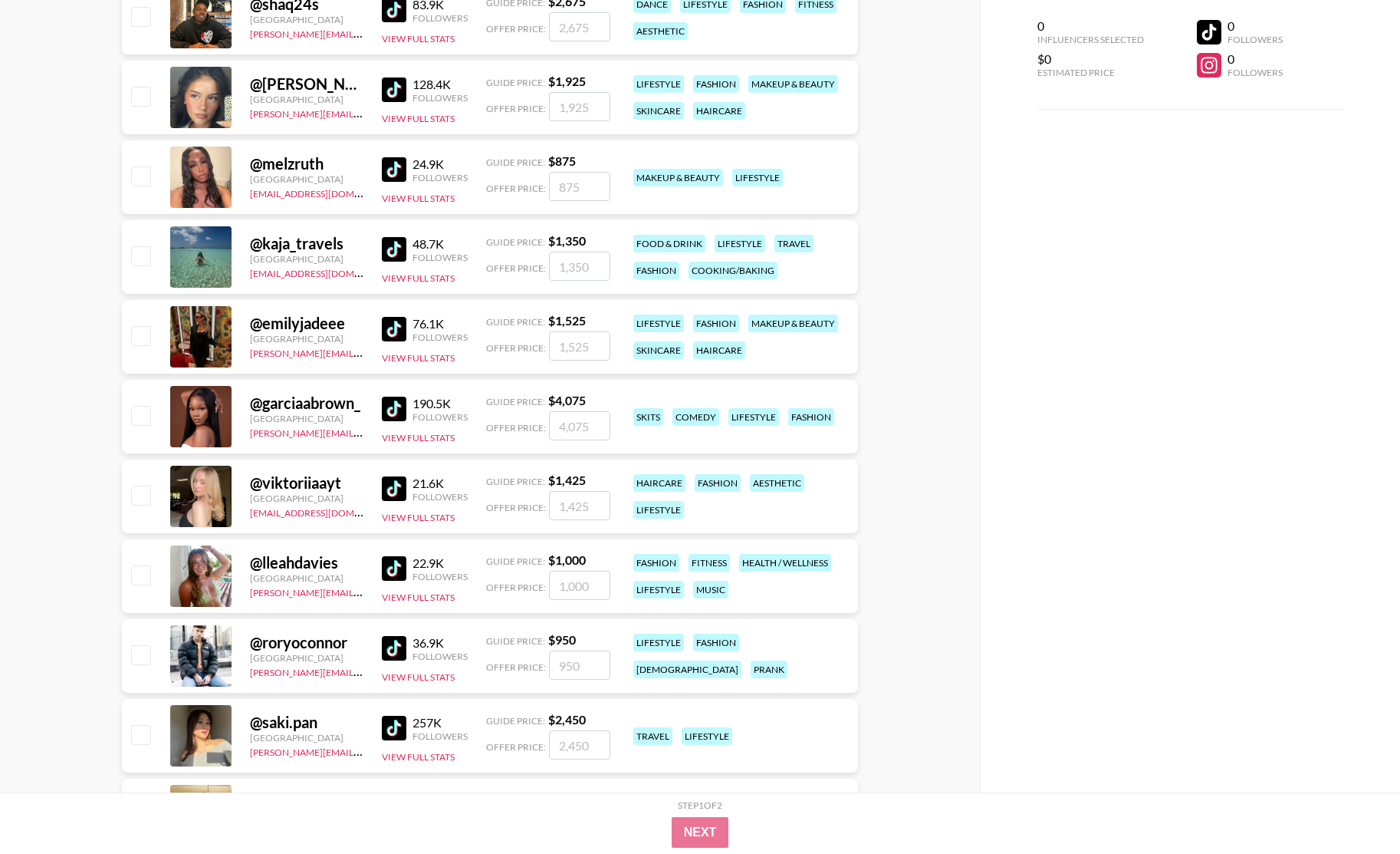
click at [398, 168] on img at bounding box center [394, 169] width 25 height 25
click at [390, 409] on img at bounding box center [394, 409] width 25 height 25
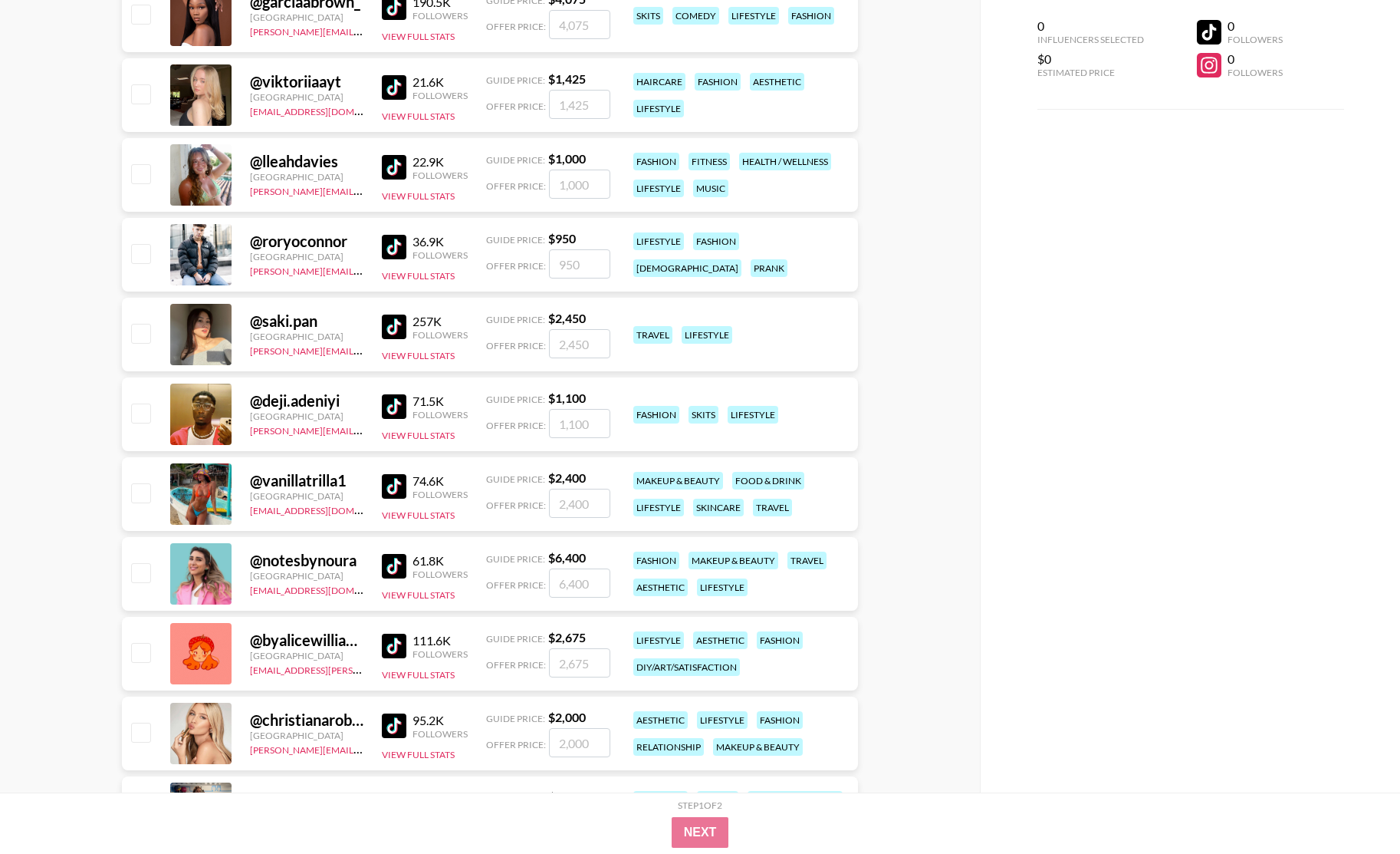
scroll to position [7213, 0]
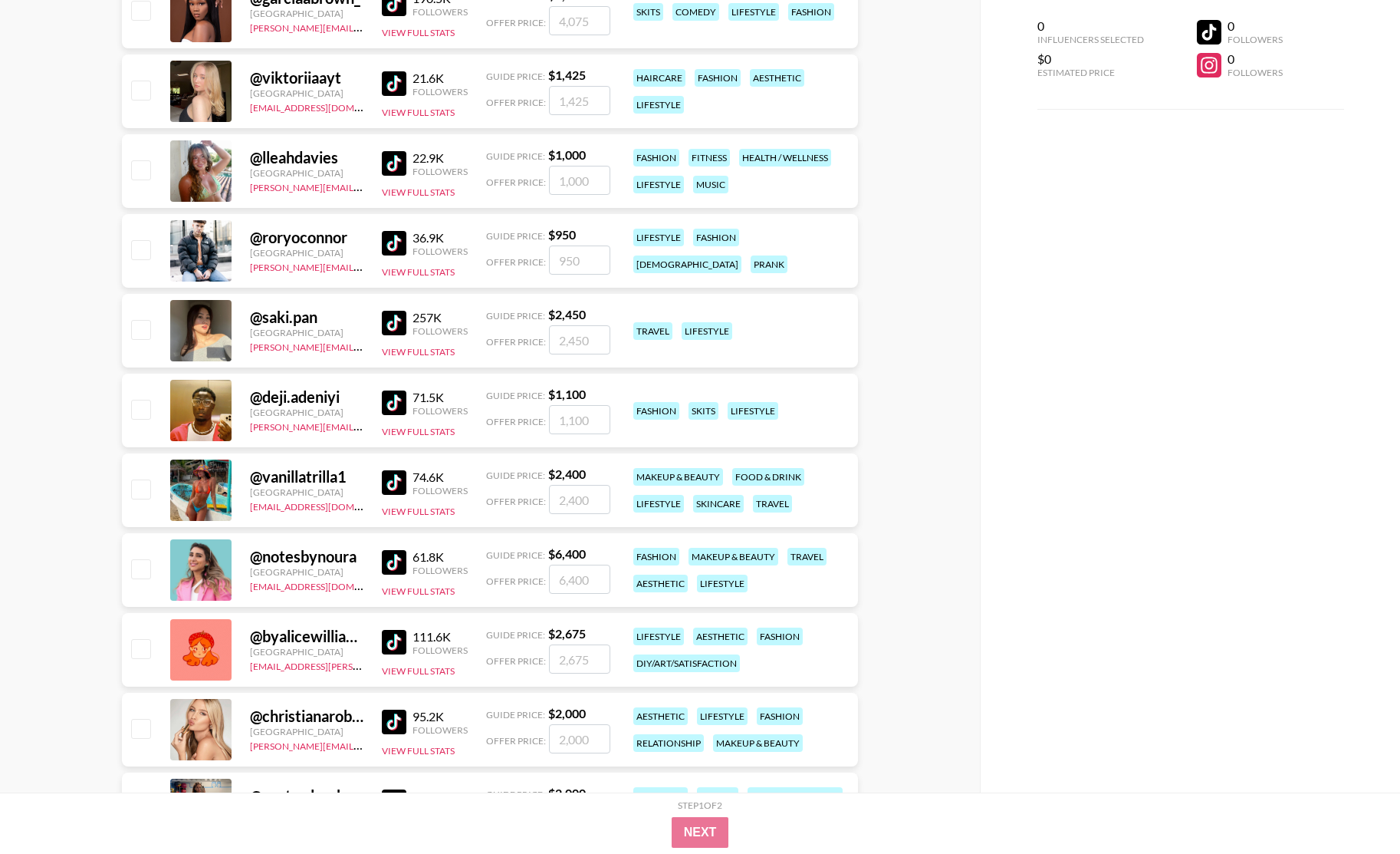
click at [388, 400] on img at bounding box center [394, 403] width 25 height 25
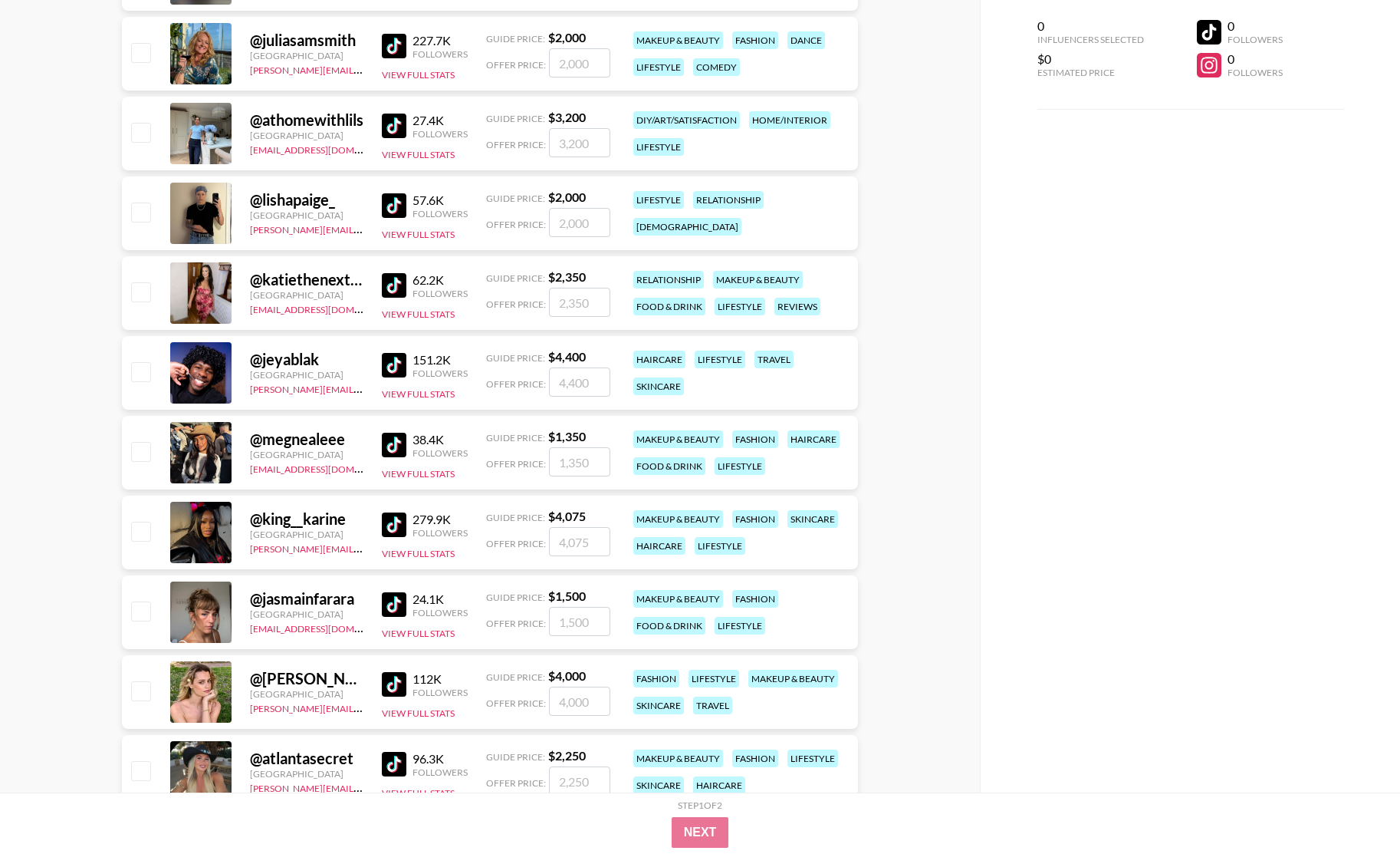
scroll to position [8178, 0]
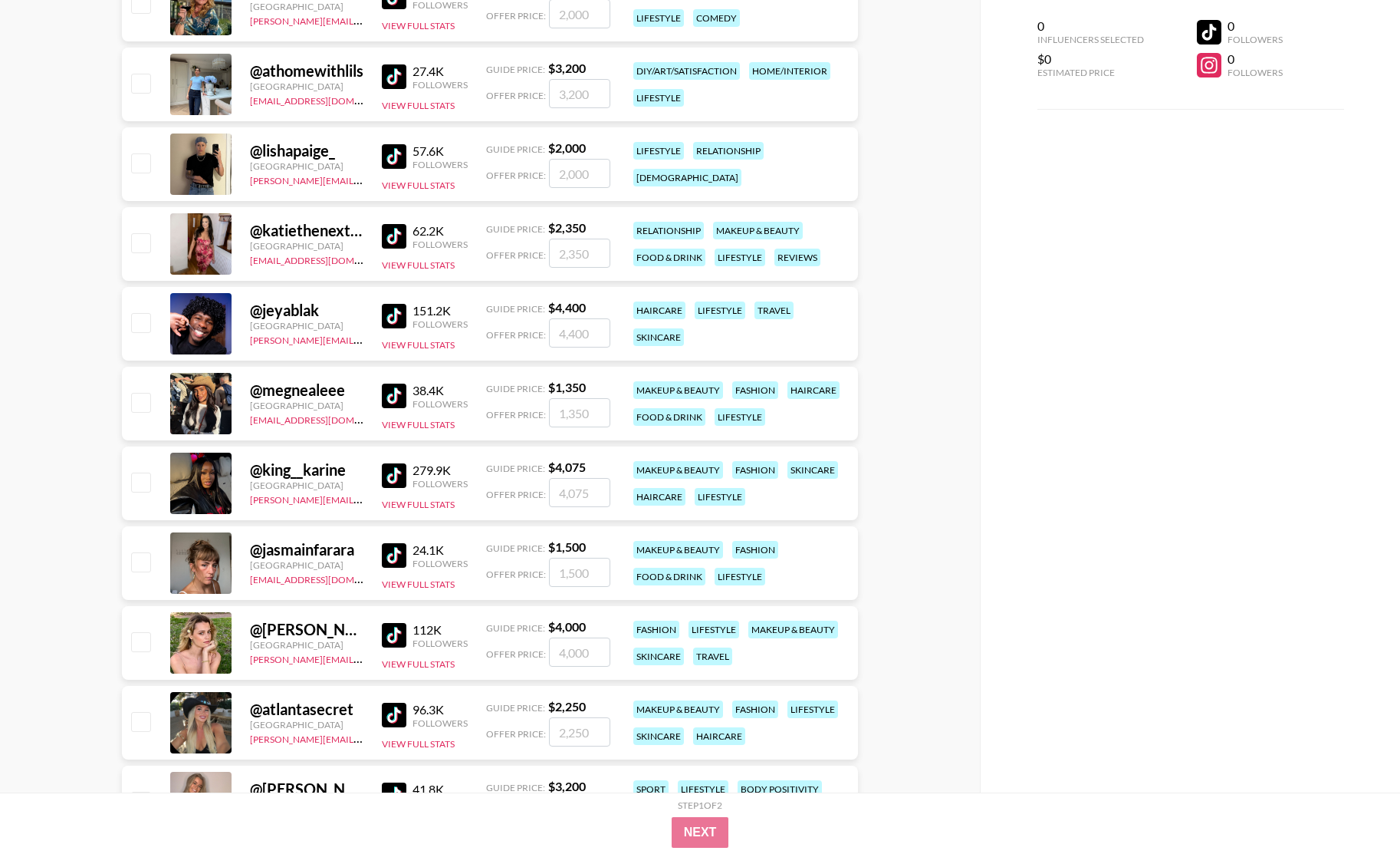
click at [394, 317] on img at bounding box center [394, 316] width 25 height 25
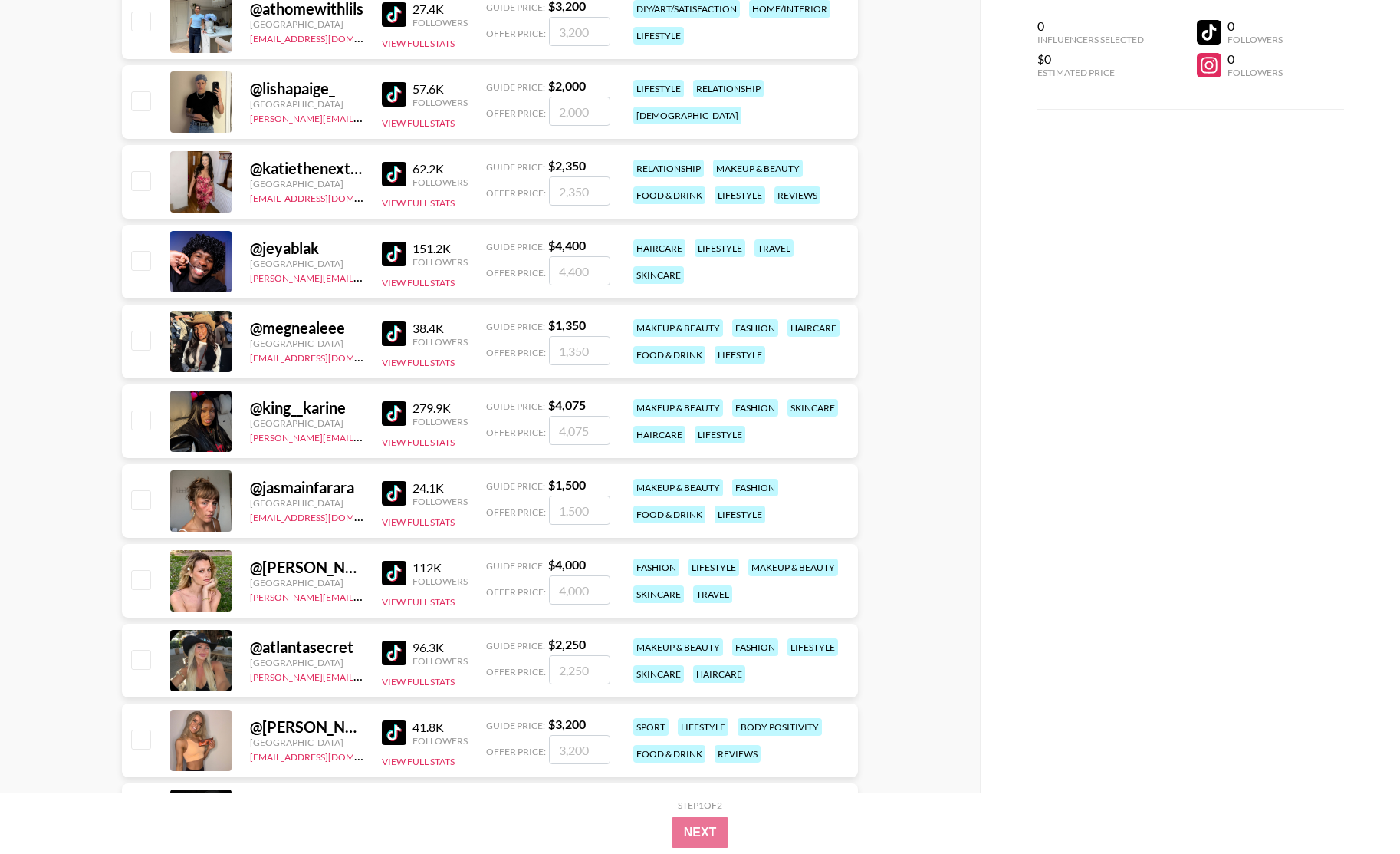
scroll to position [8242, 0]
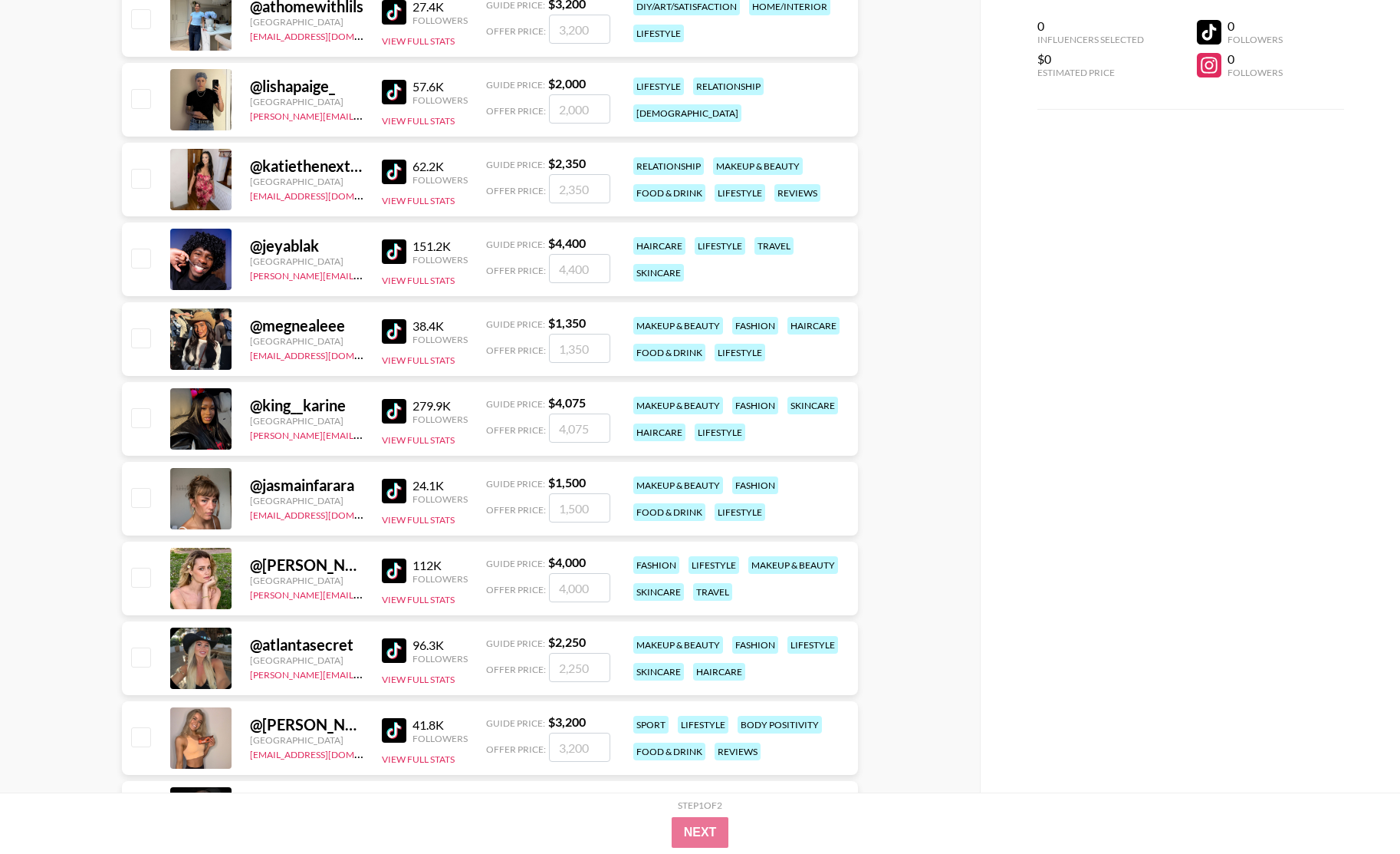
click at [400, 407] on img at bounding box center [394, 411] width 25 height 25
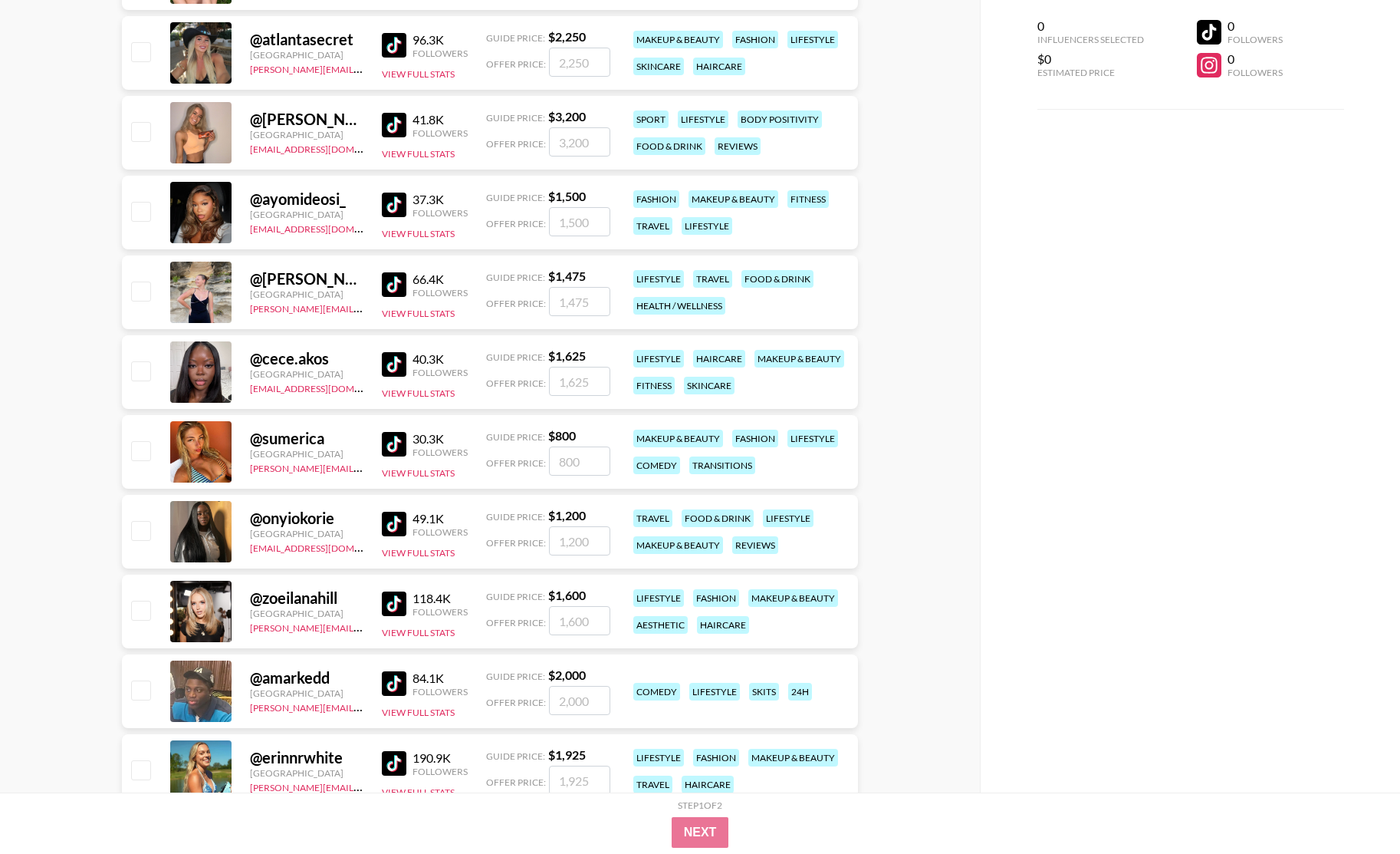
scroll to position [8925, 0]
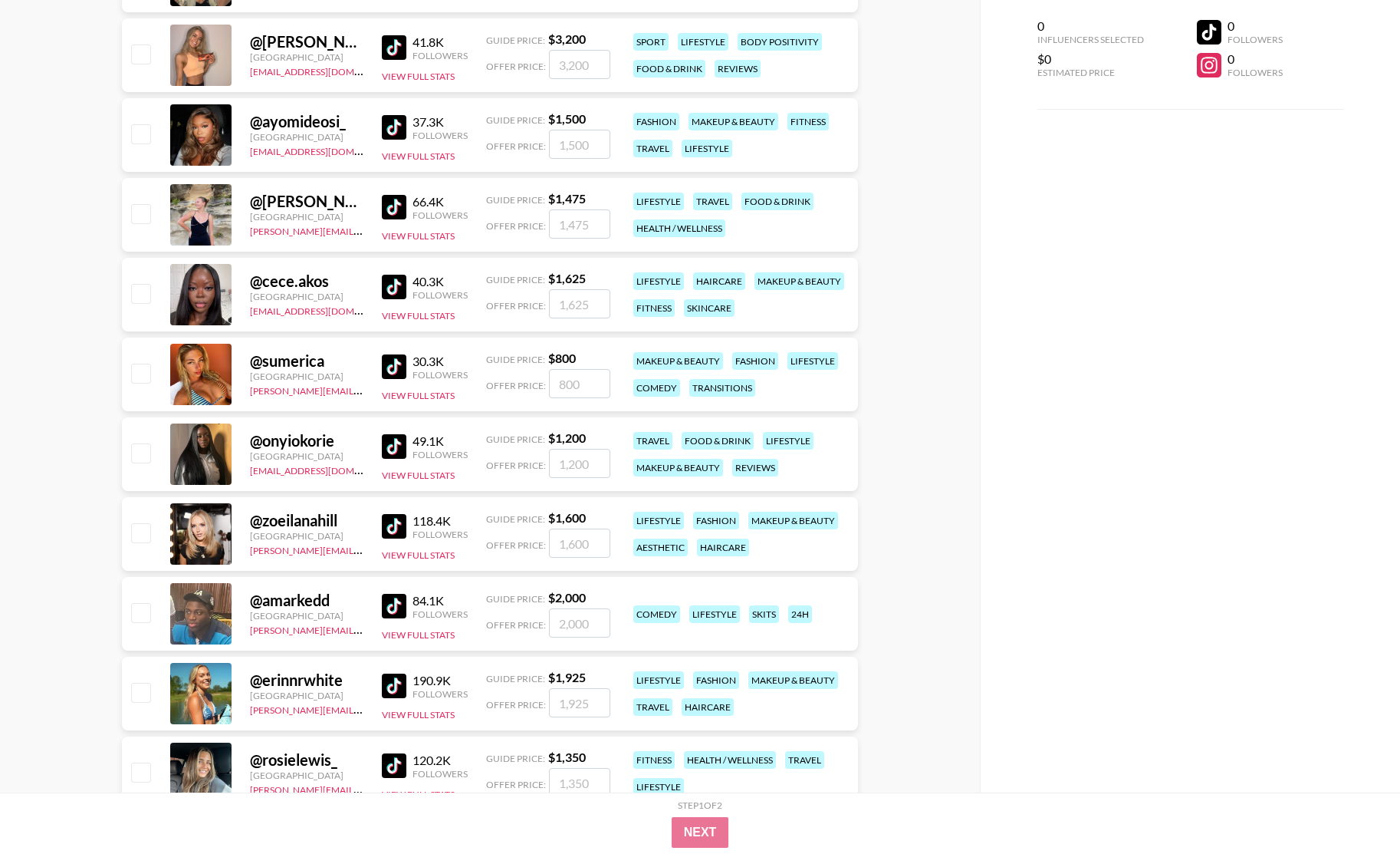
click at [389, 284] on img at bounding box center [394, 287] width 25 height 25
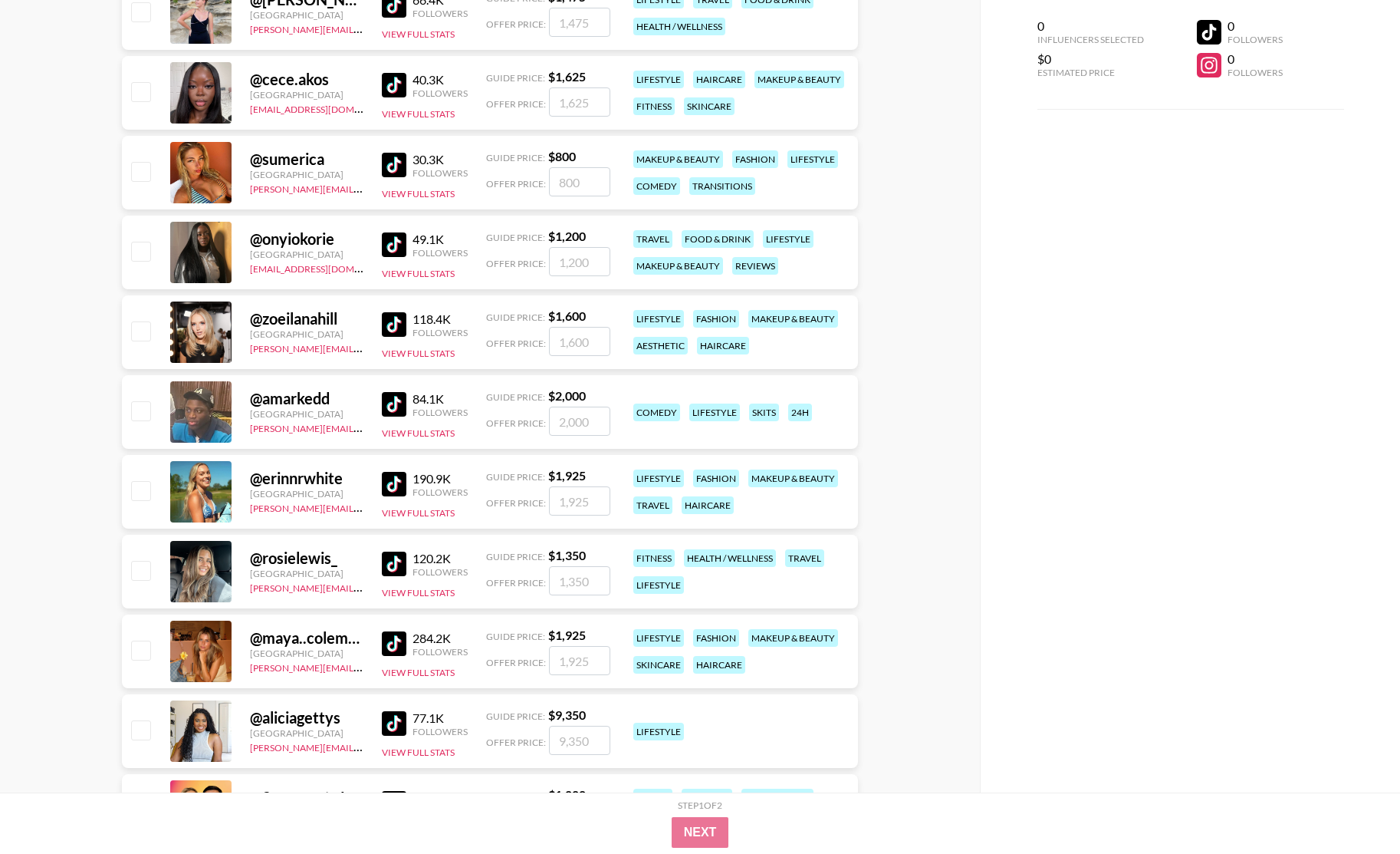
scroll to position [9134, 0]
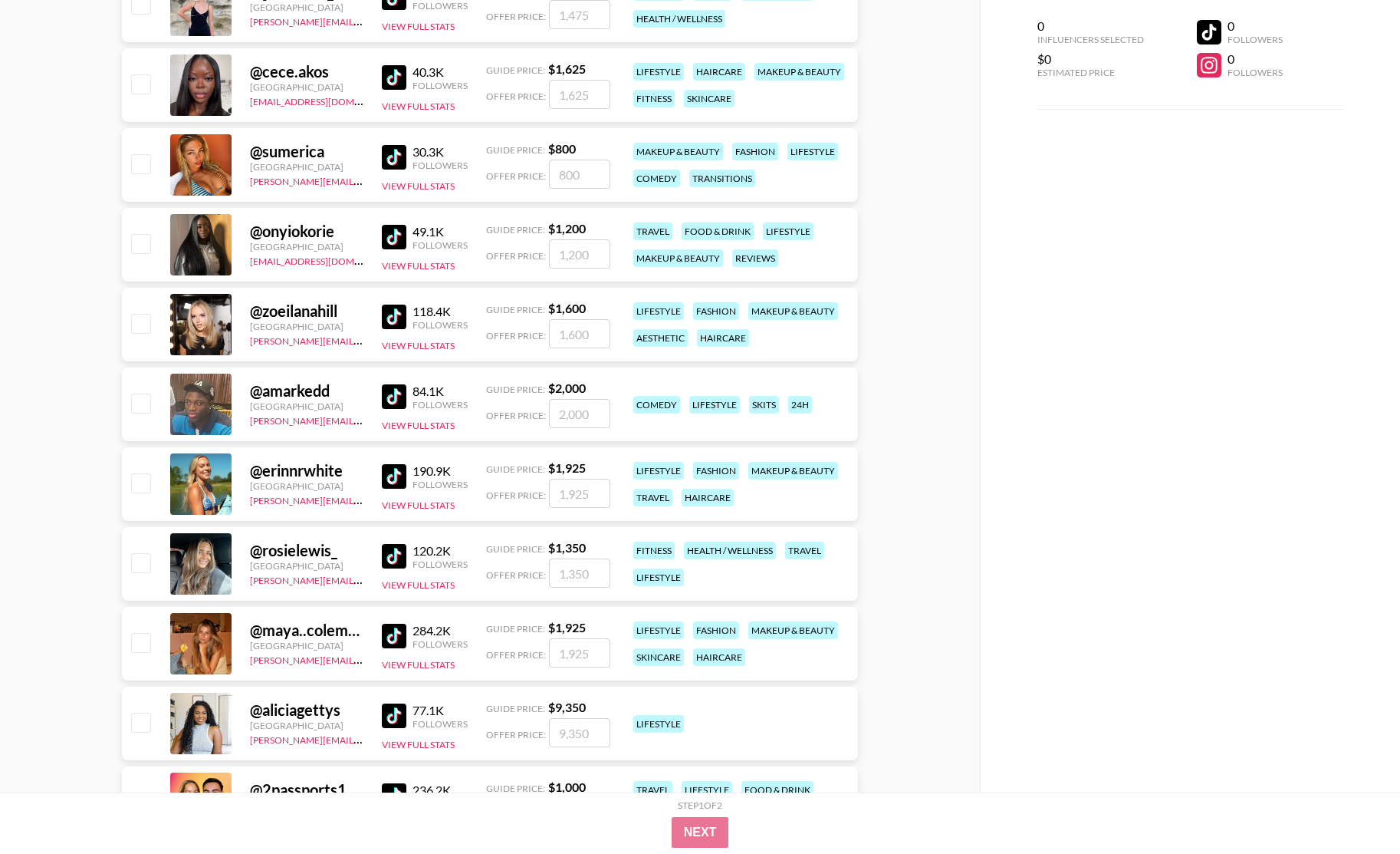
click at [392, 393] on img at bounding box center [394, 396] width 25 height 25
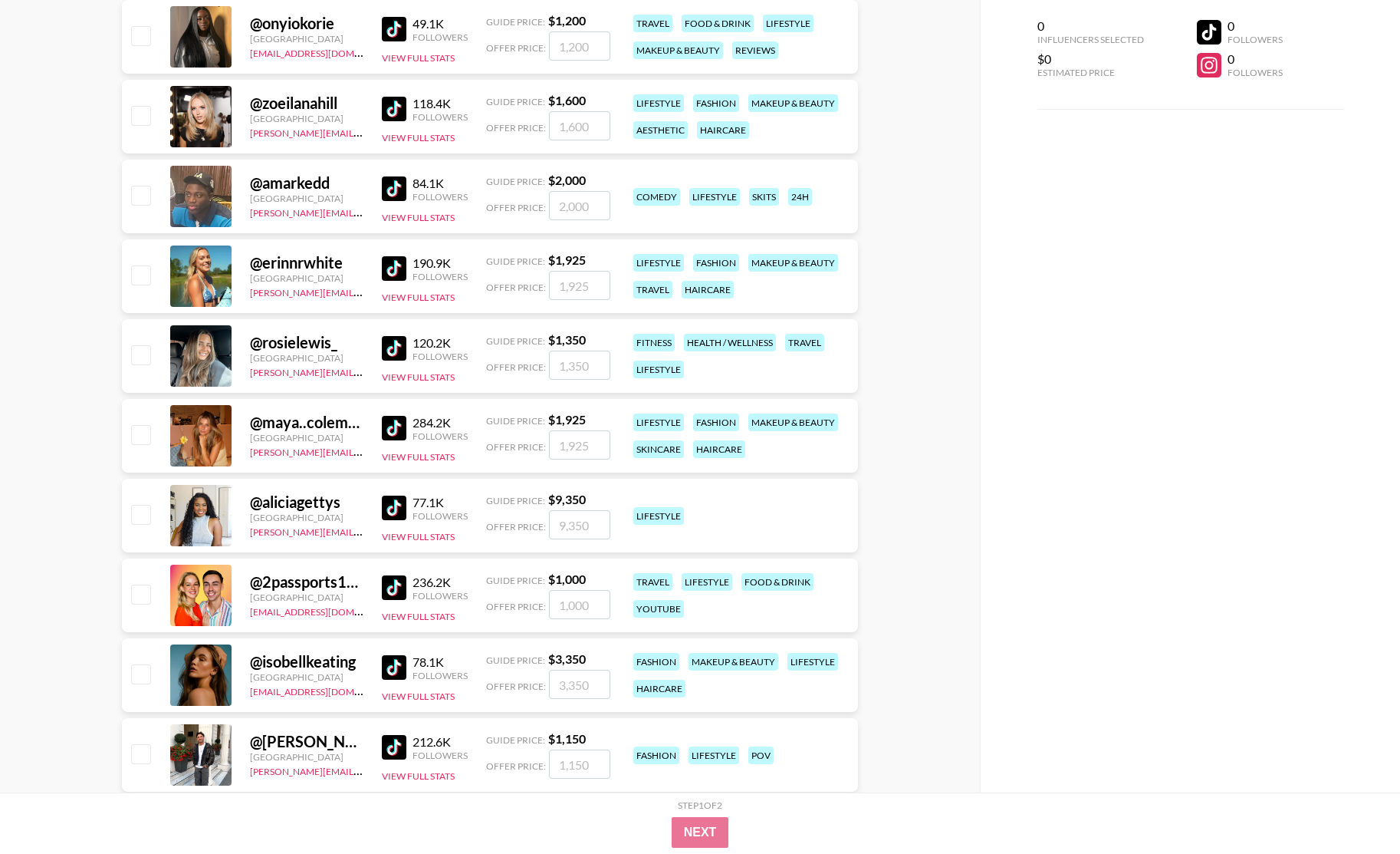
scroll to position [9351, 0]
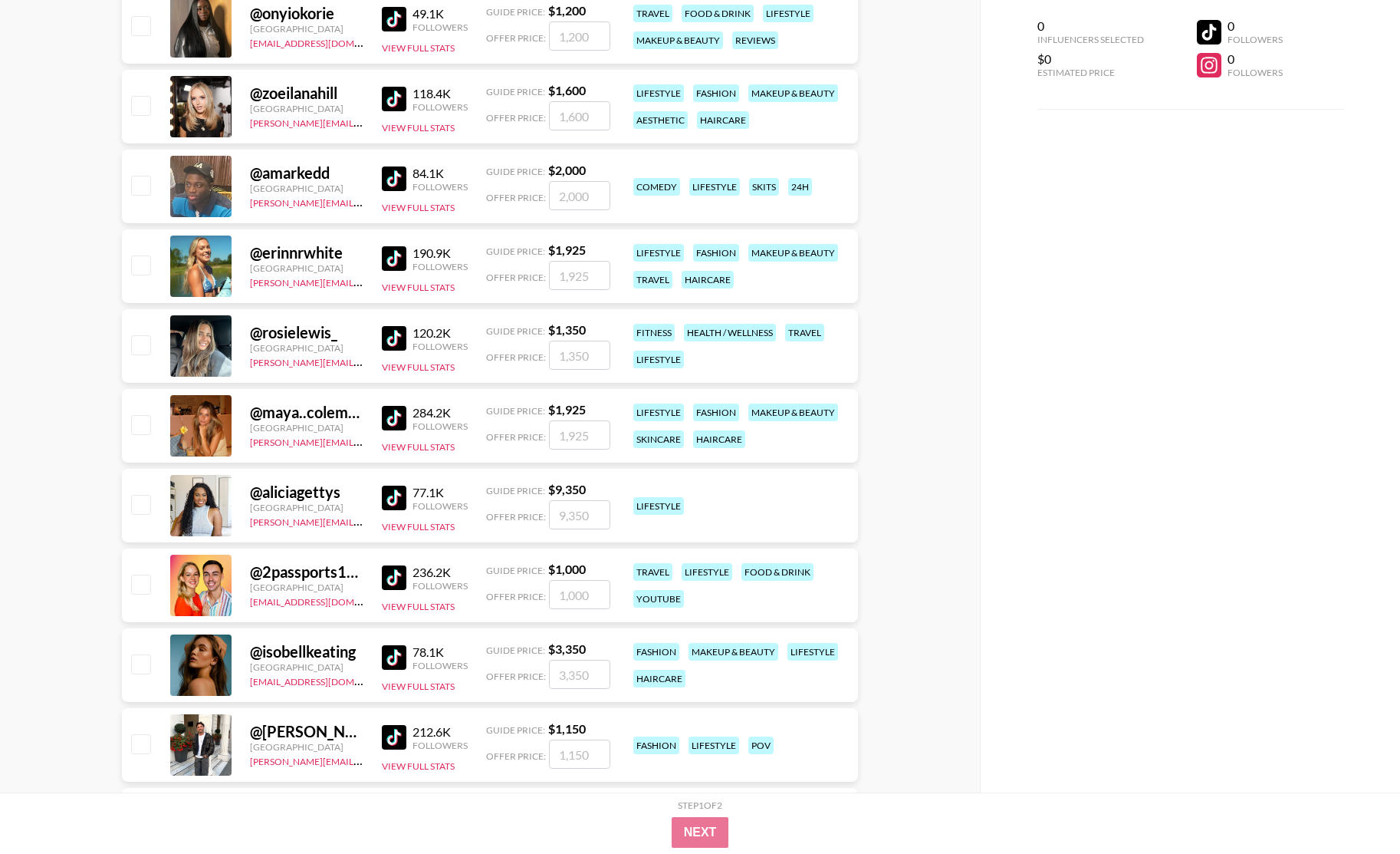
click at [392, 499] on img at bounding box center [394, 497] width 25 height 25
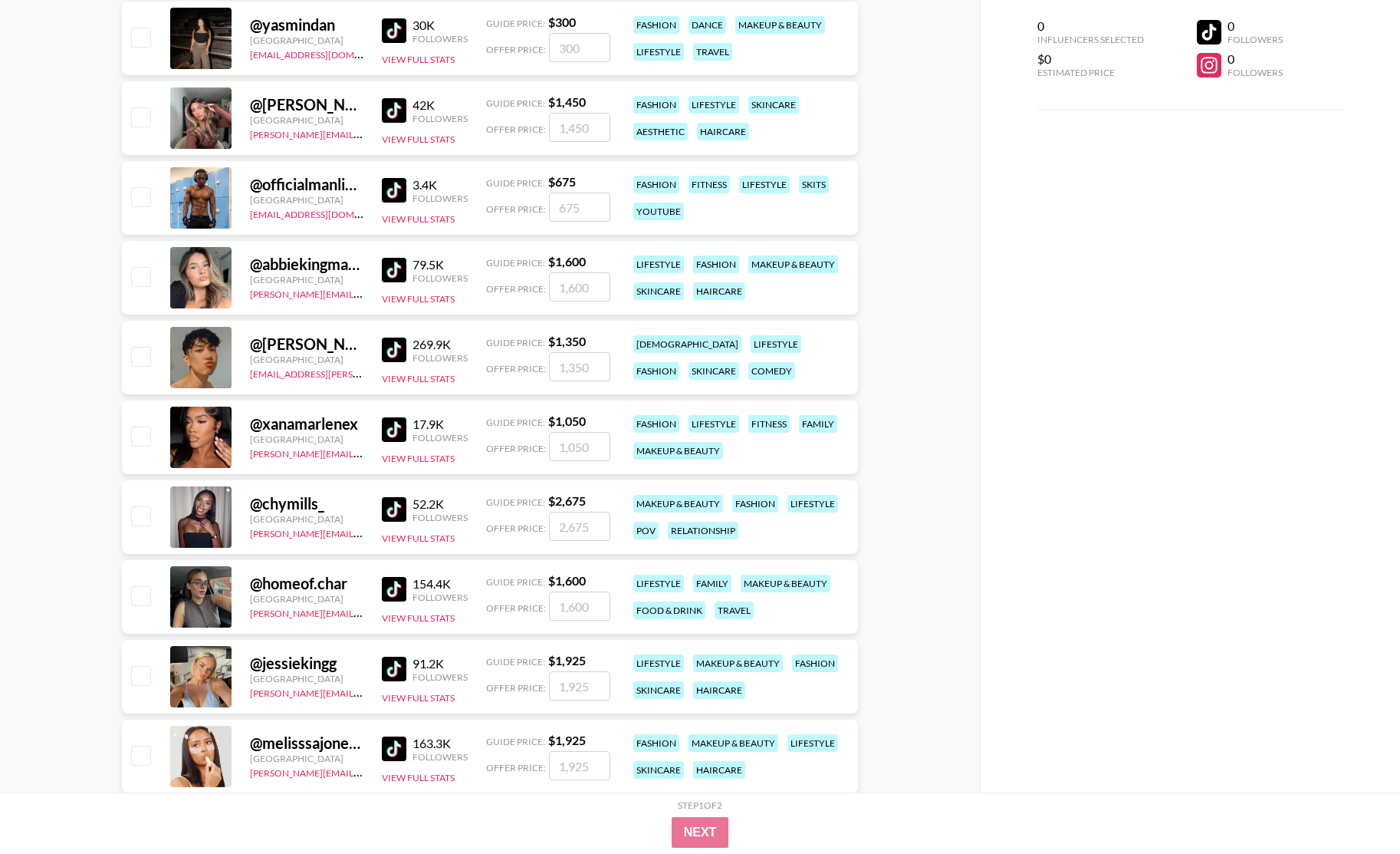
scroll to position [10858, 0]
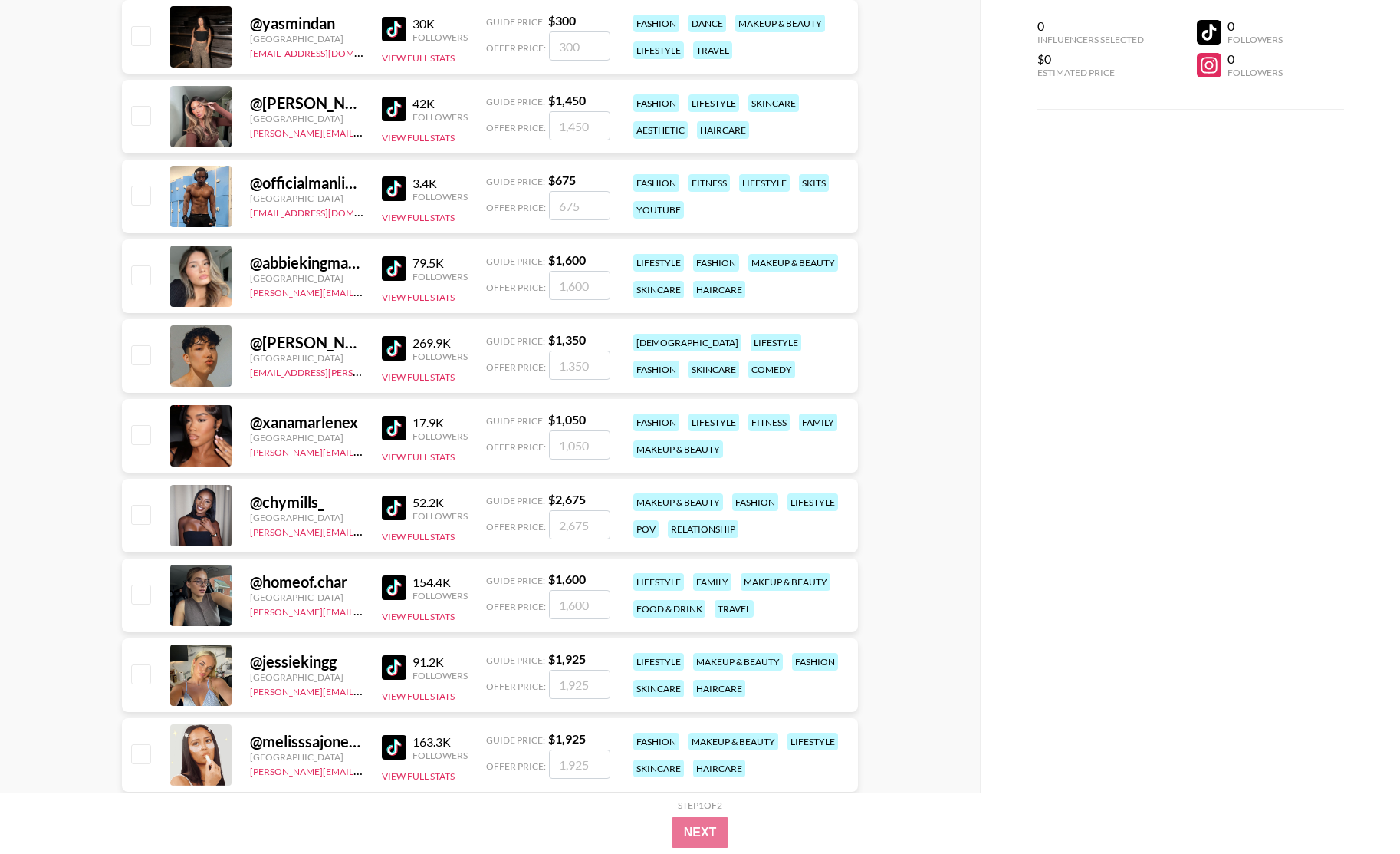
click at [392, 505] on img at bounding box center [394, 508] width 25 height 25
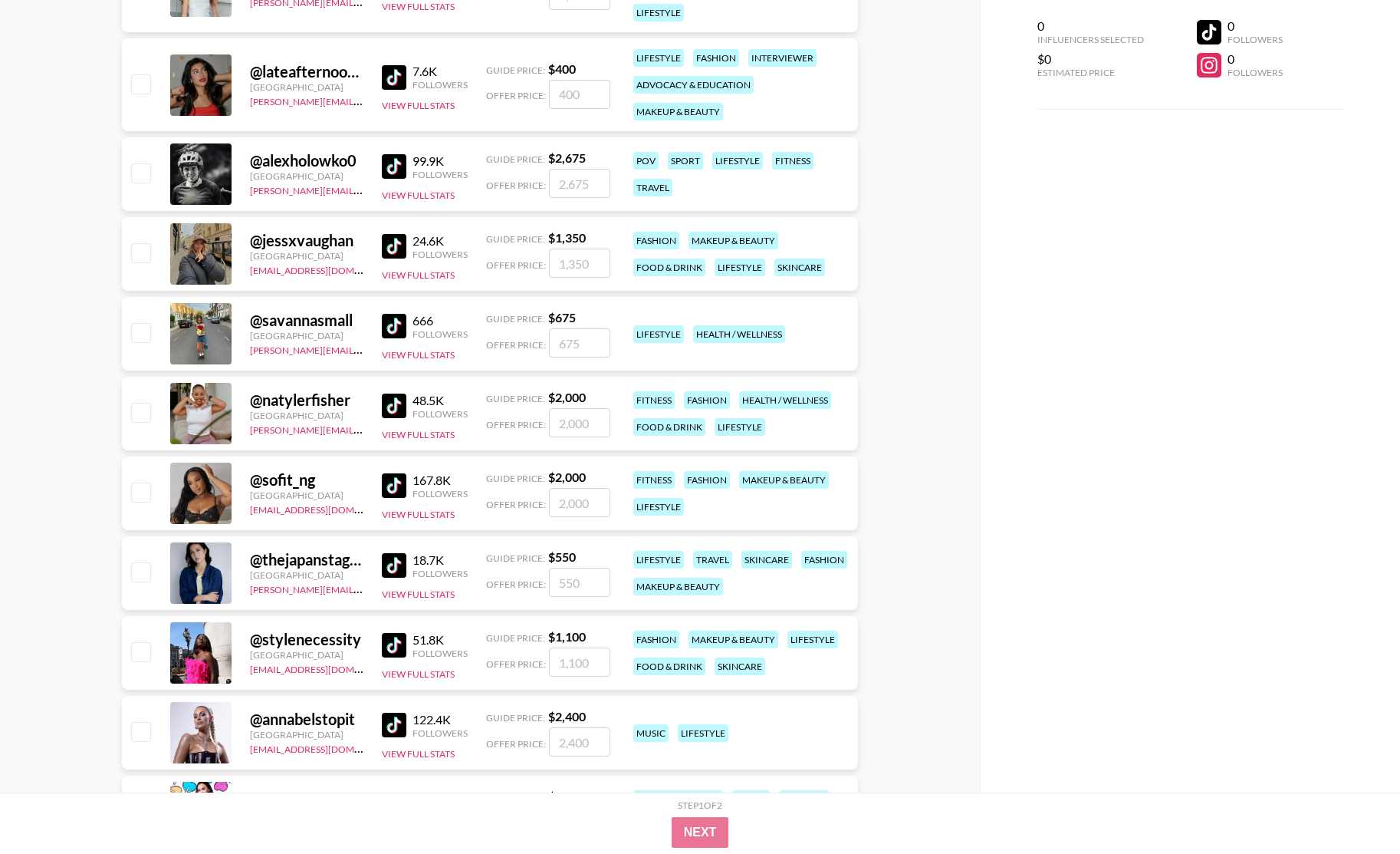
scroll to position [11996, 0]
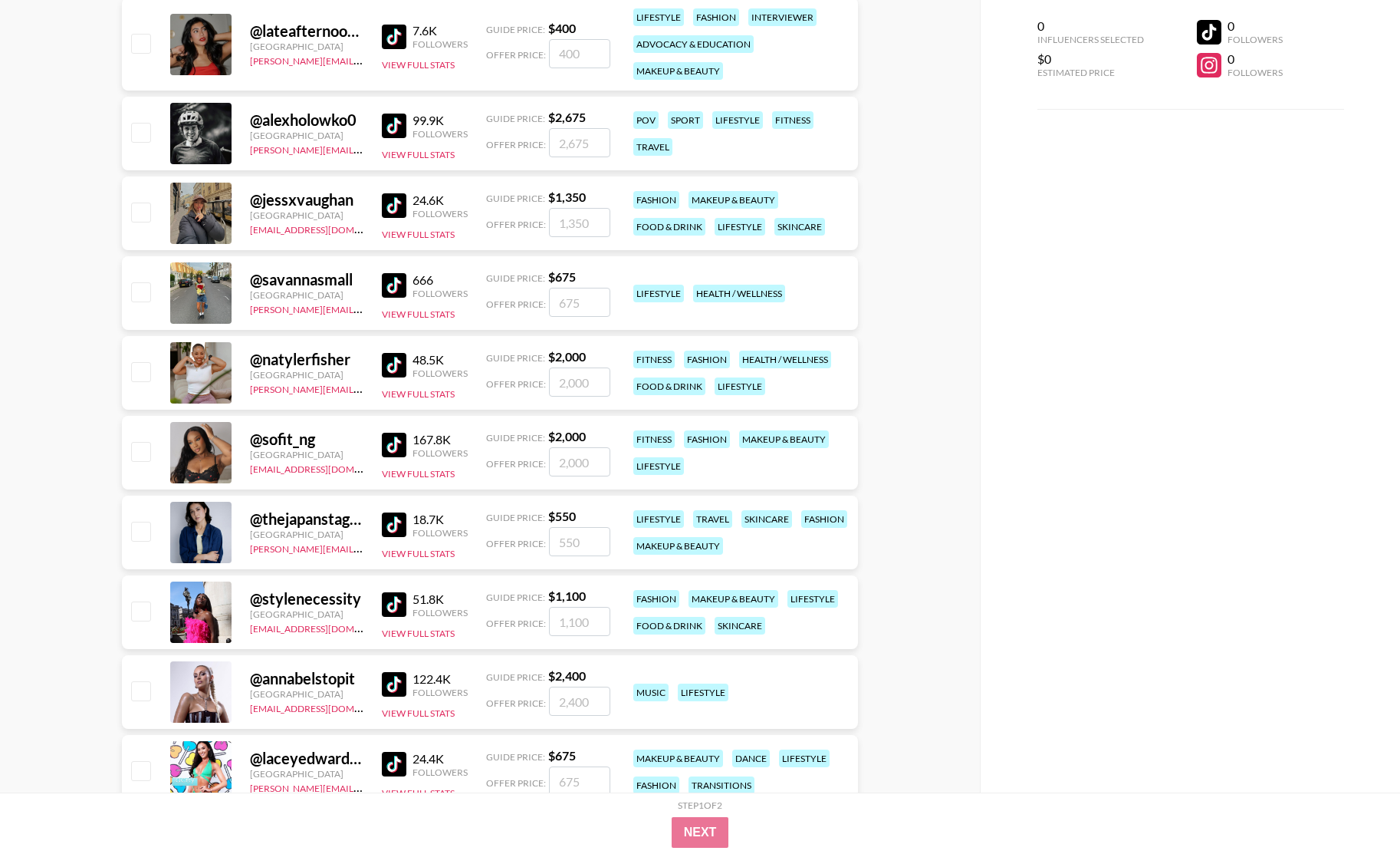
click at [390, 361] on img at bounding box center [394, 365] width 25 height 25
click at [391, 441] on img at bounding box center [394, 444] width 25 height 25
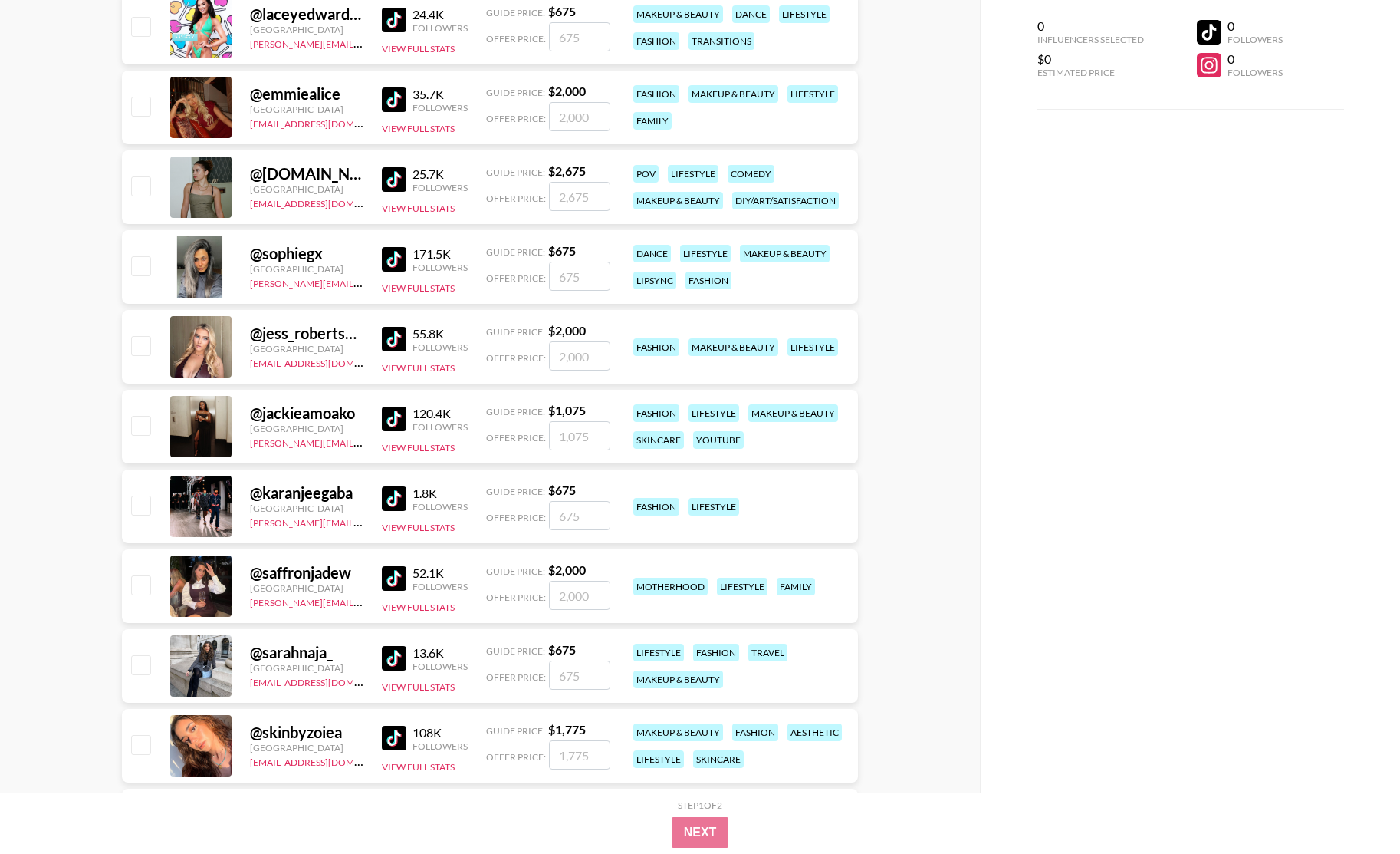
scroll to position [12743, 0]
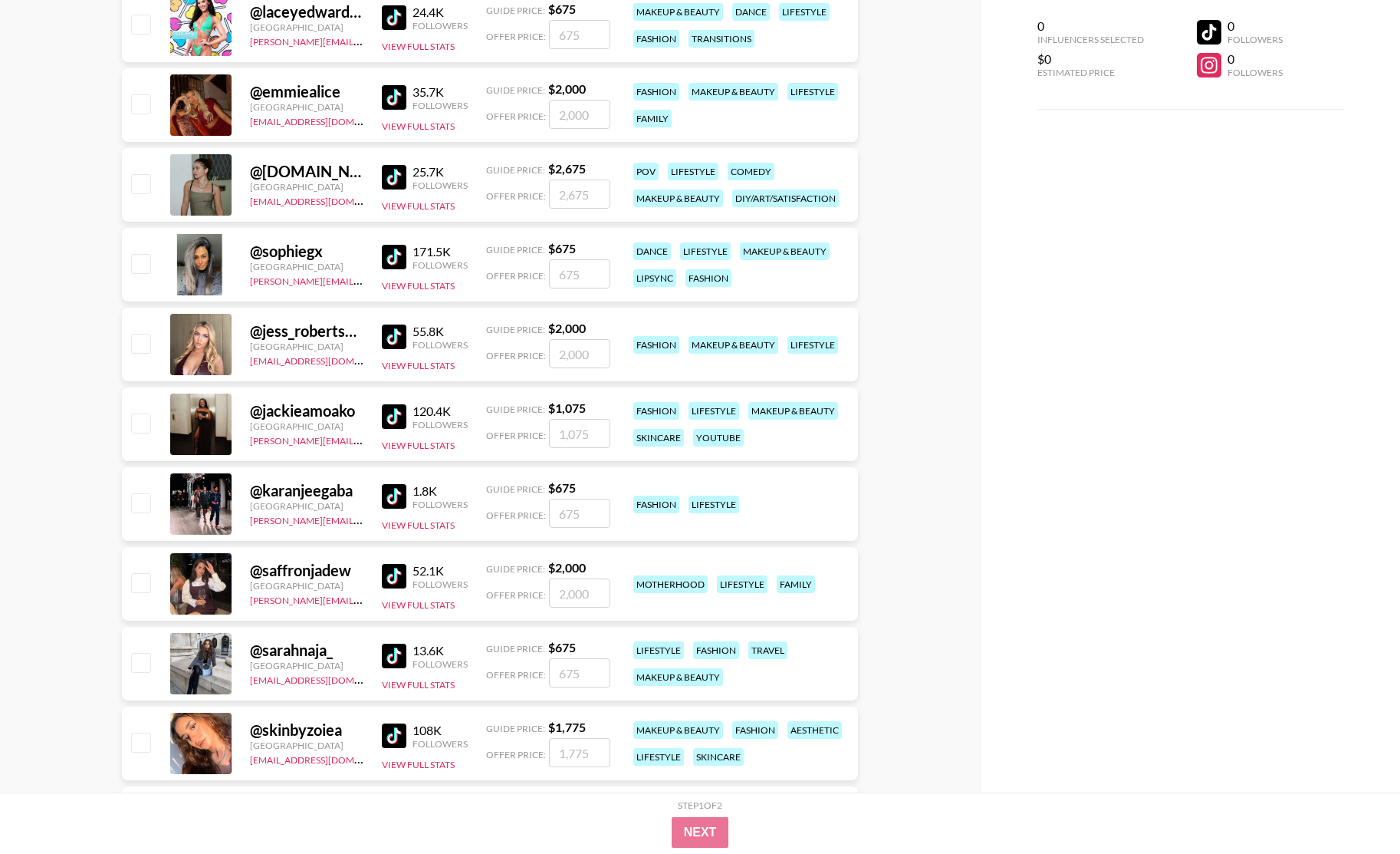
click at [396, 412] on img at bounding box center [394, 416] width 25 height 25
click at [388, 417] on img at bounding box center [394, 416] width 25 height 25
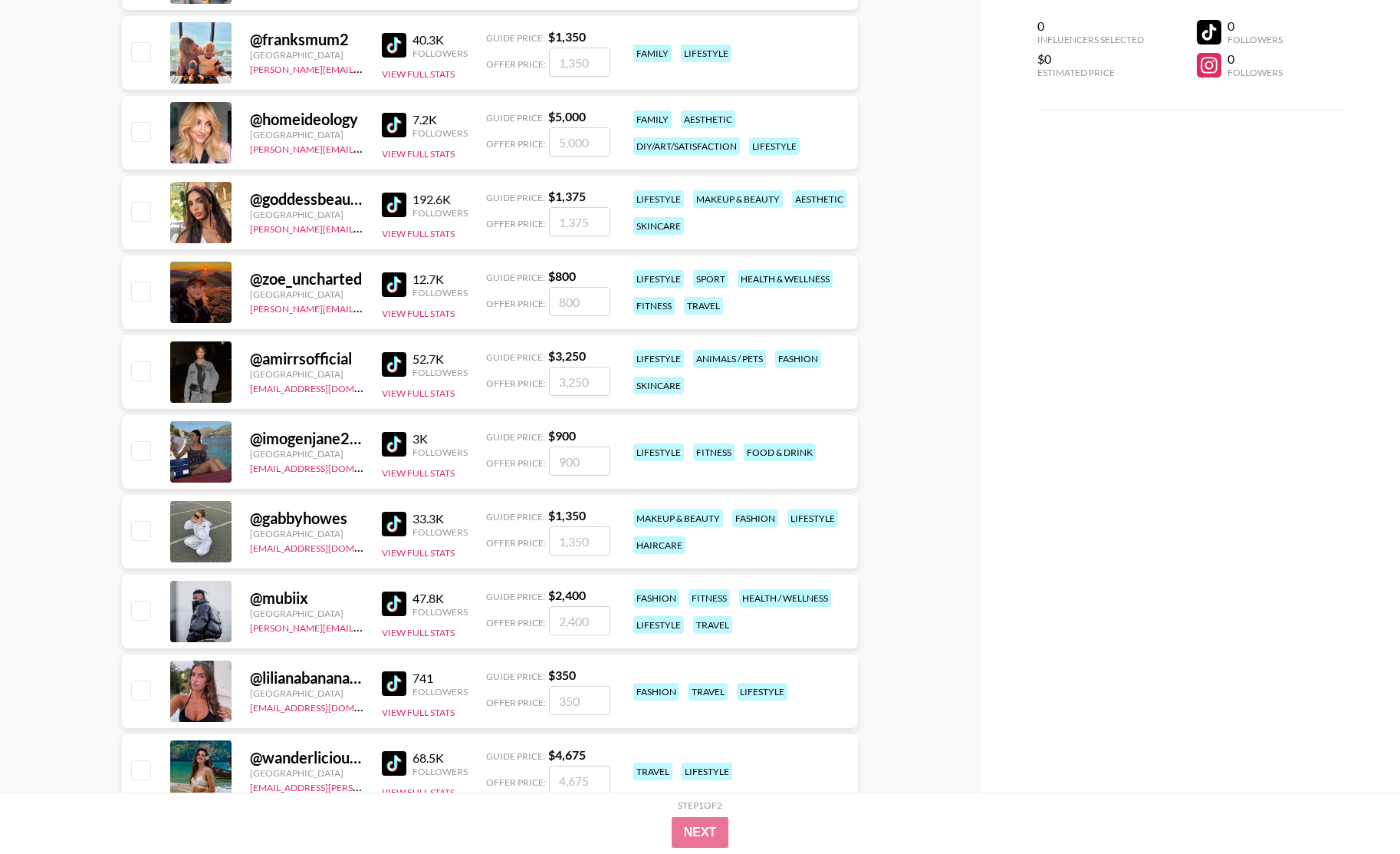
scroll to position [13593, 0]
click at [394, 359] on img at bounding box center [394, 363] width 25 height 25
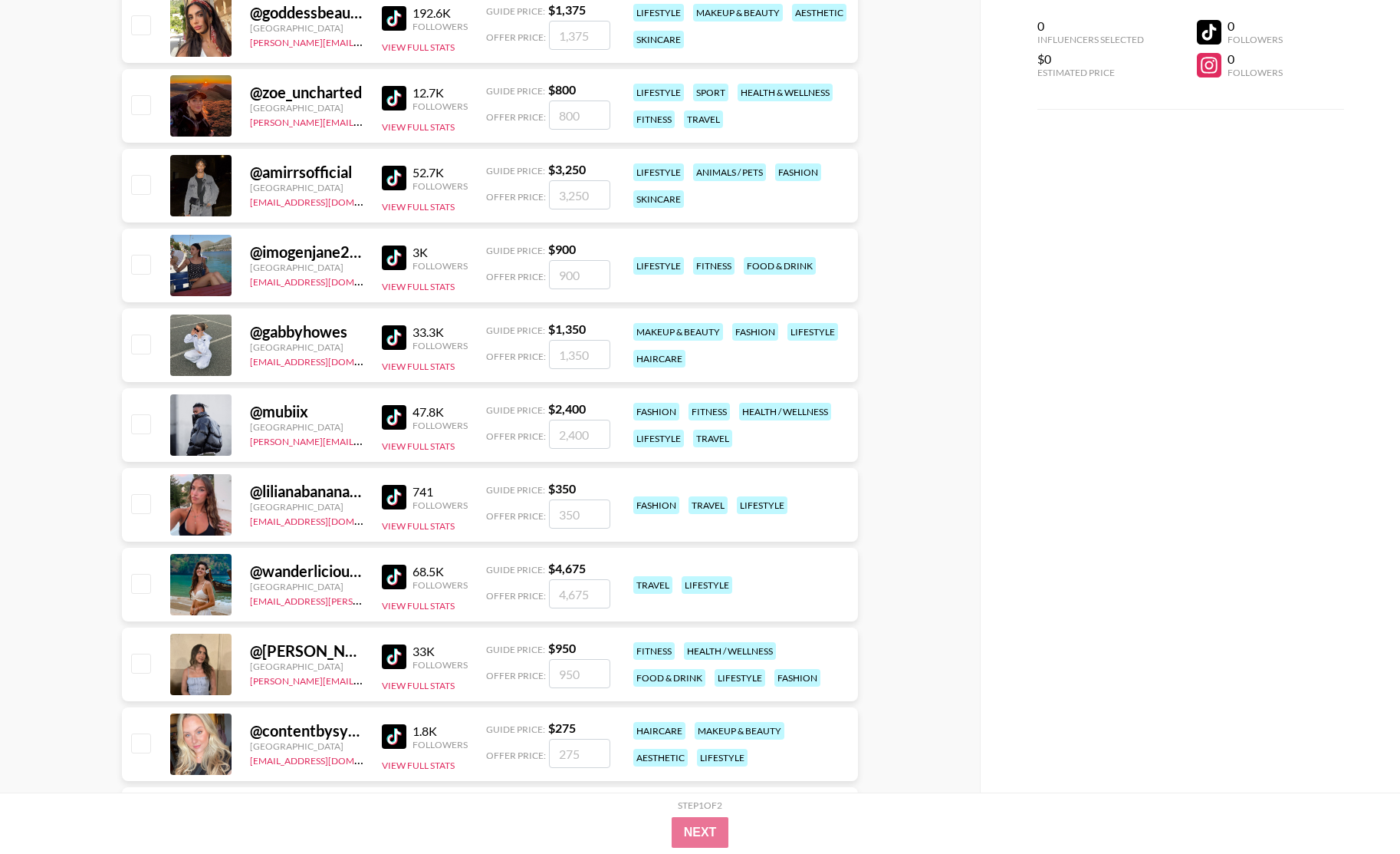
scroll to position [13780, 0]
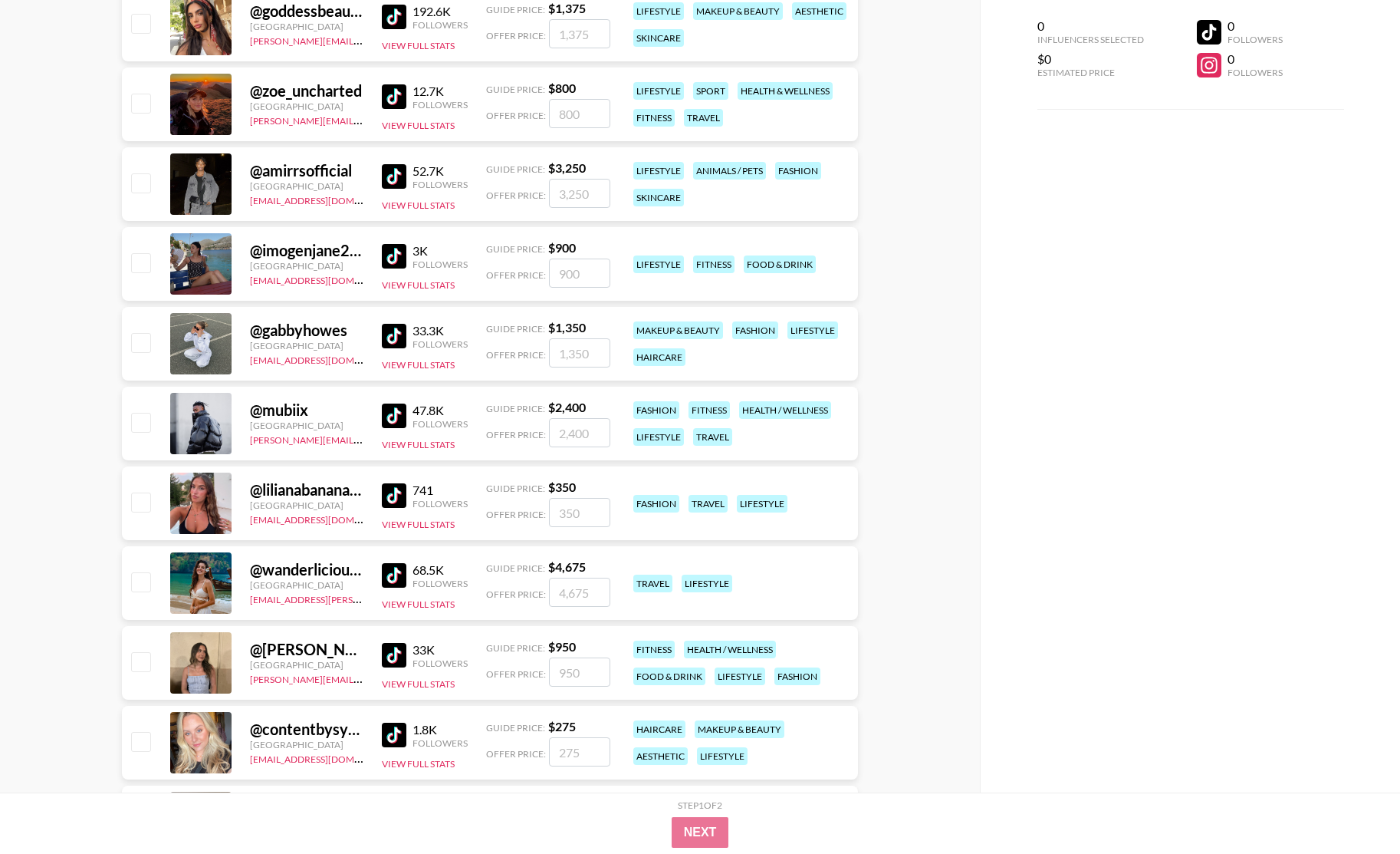
click at [392, 416] on img at bounding box center [394, 416] width 25 height 25
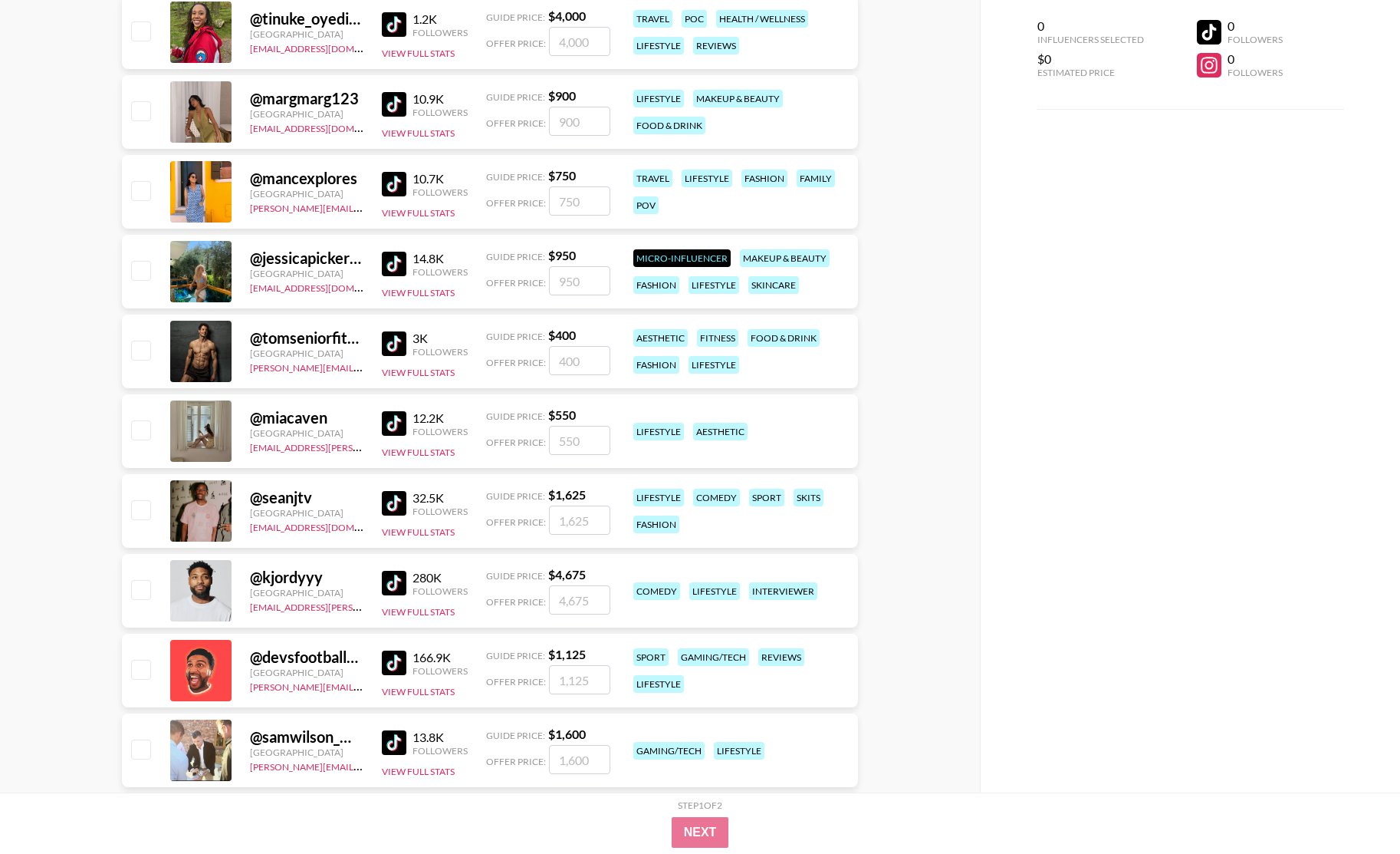
scroll to position [14694, 0]
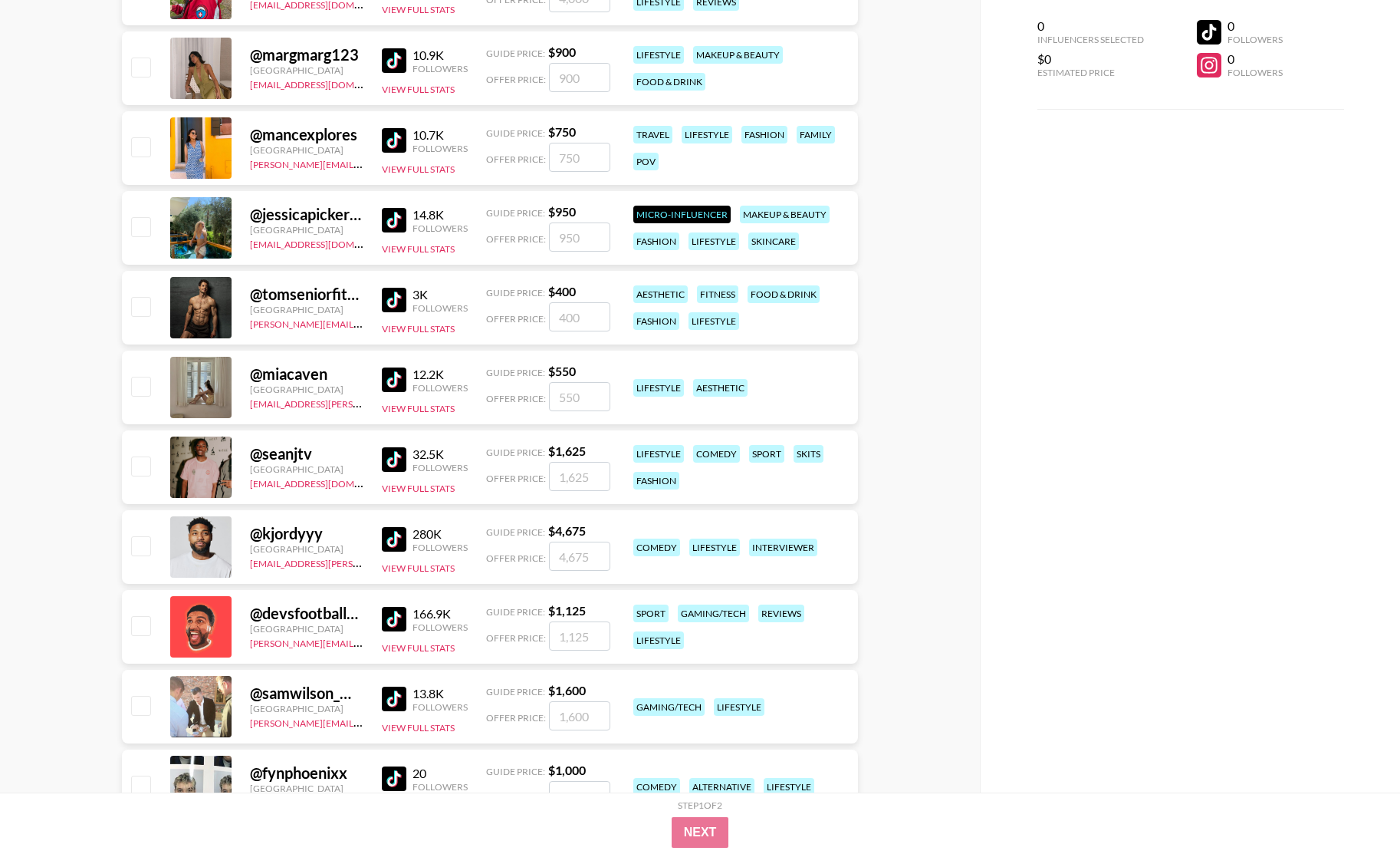
click at [395, 455] on img at bounding box center [394, 460] width 25 height 25
click at [400, 451] on img at bounding box center [394, 460] width 25 height 25
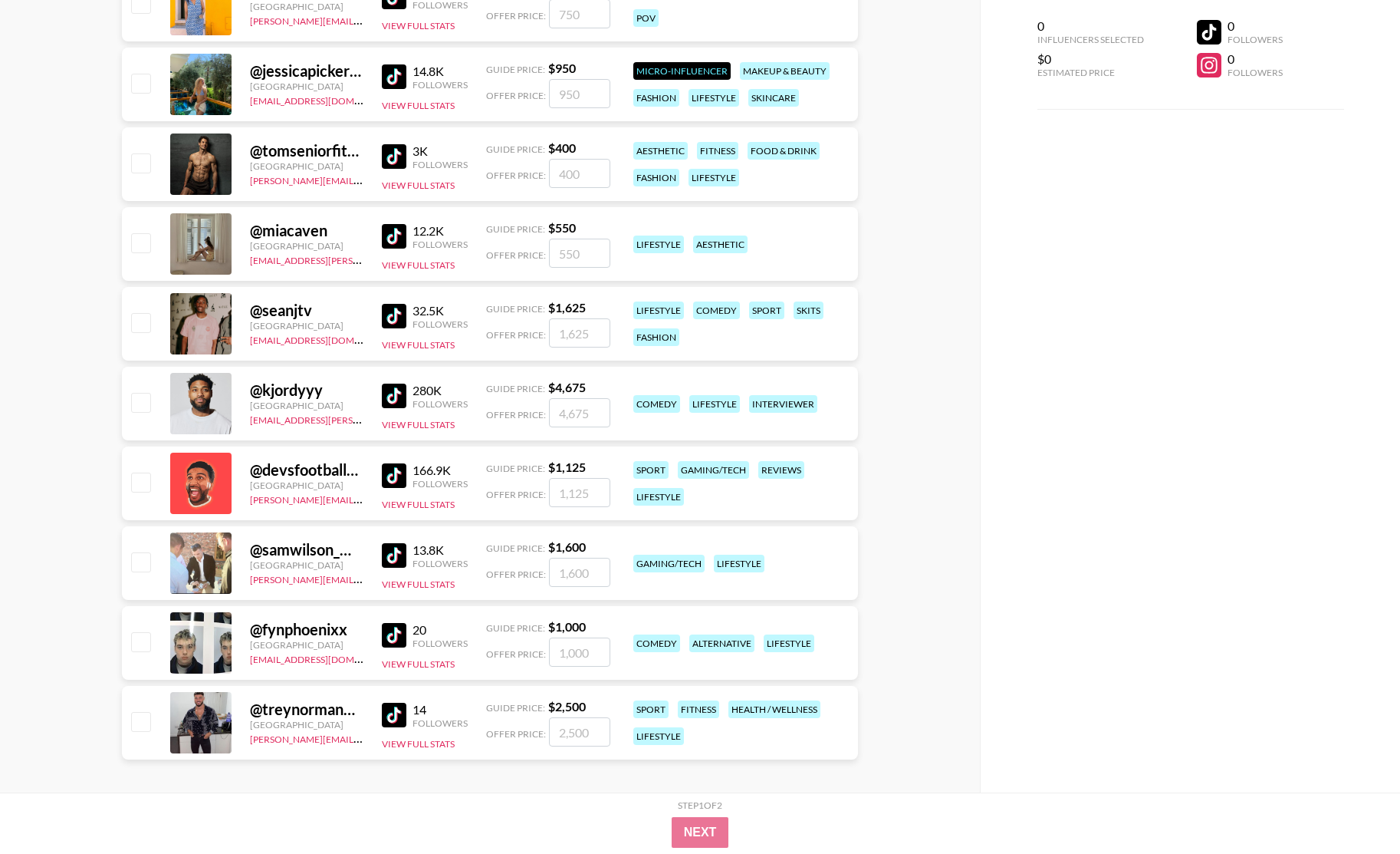
scroll to position [14847, 0]
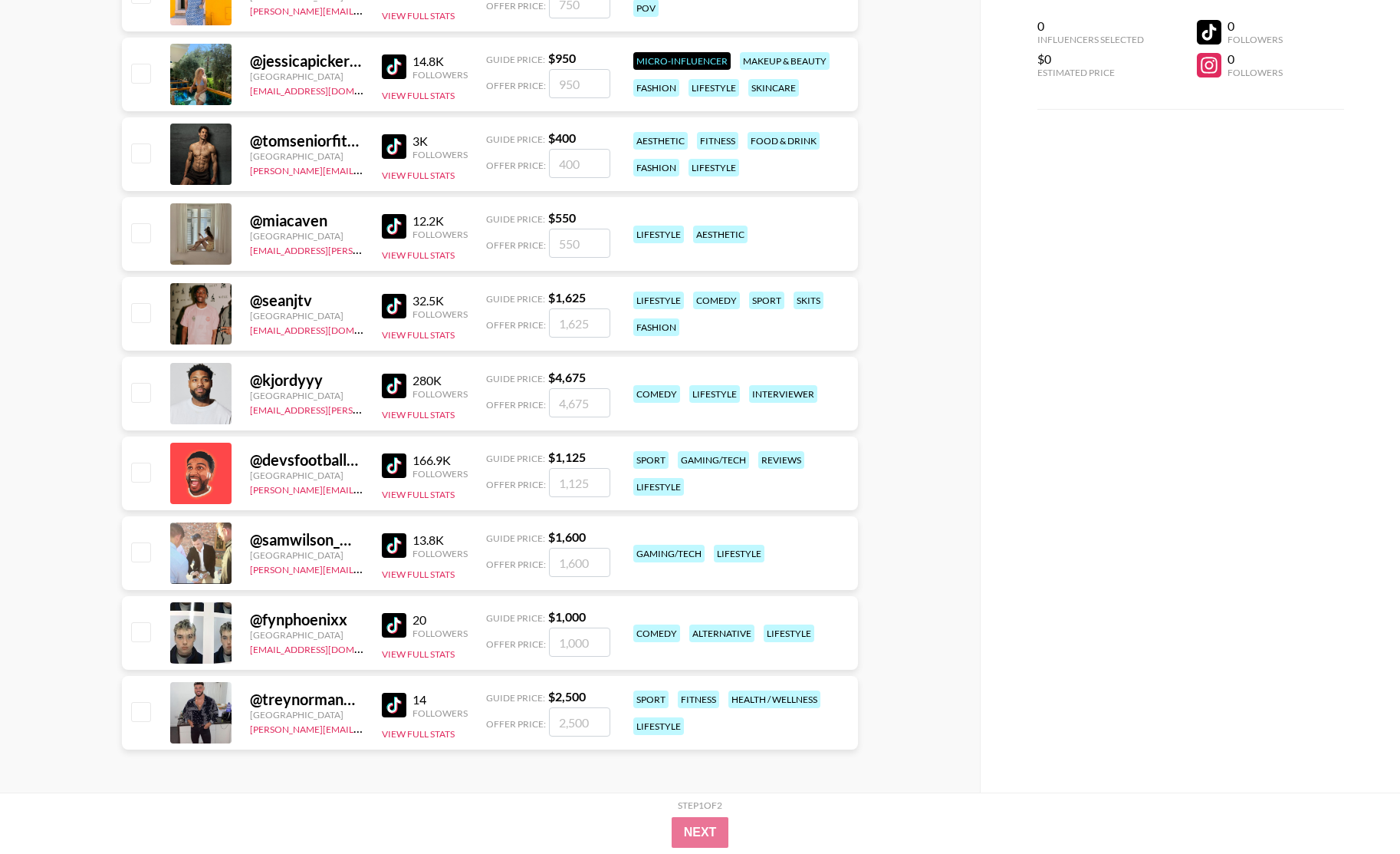
click at [393, 389] on img at bounding box center [394, 386] width 25 height 25
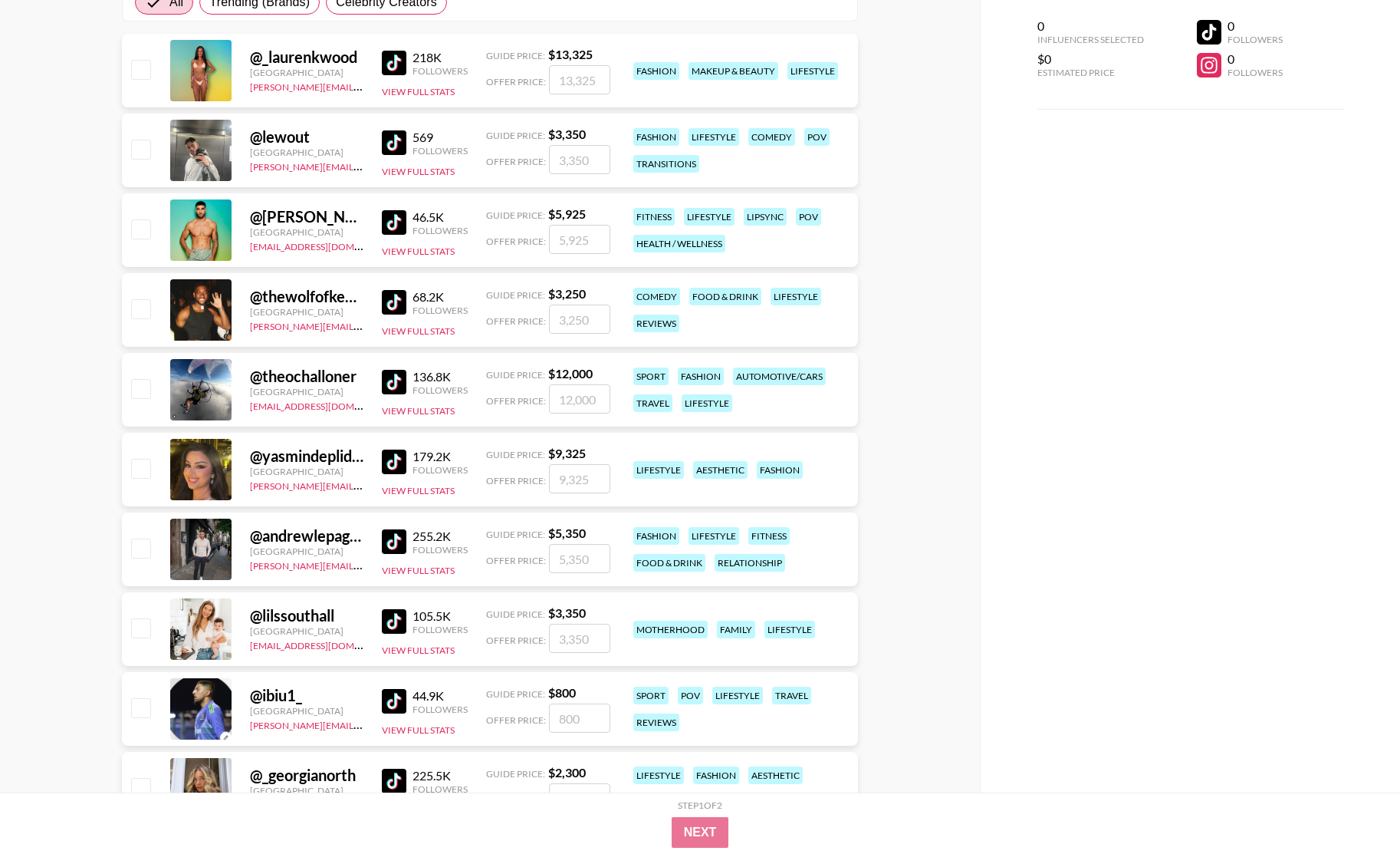
scroll to position [0, 0]
